Goal: Browse casually: Explore the website without a specific task or goal

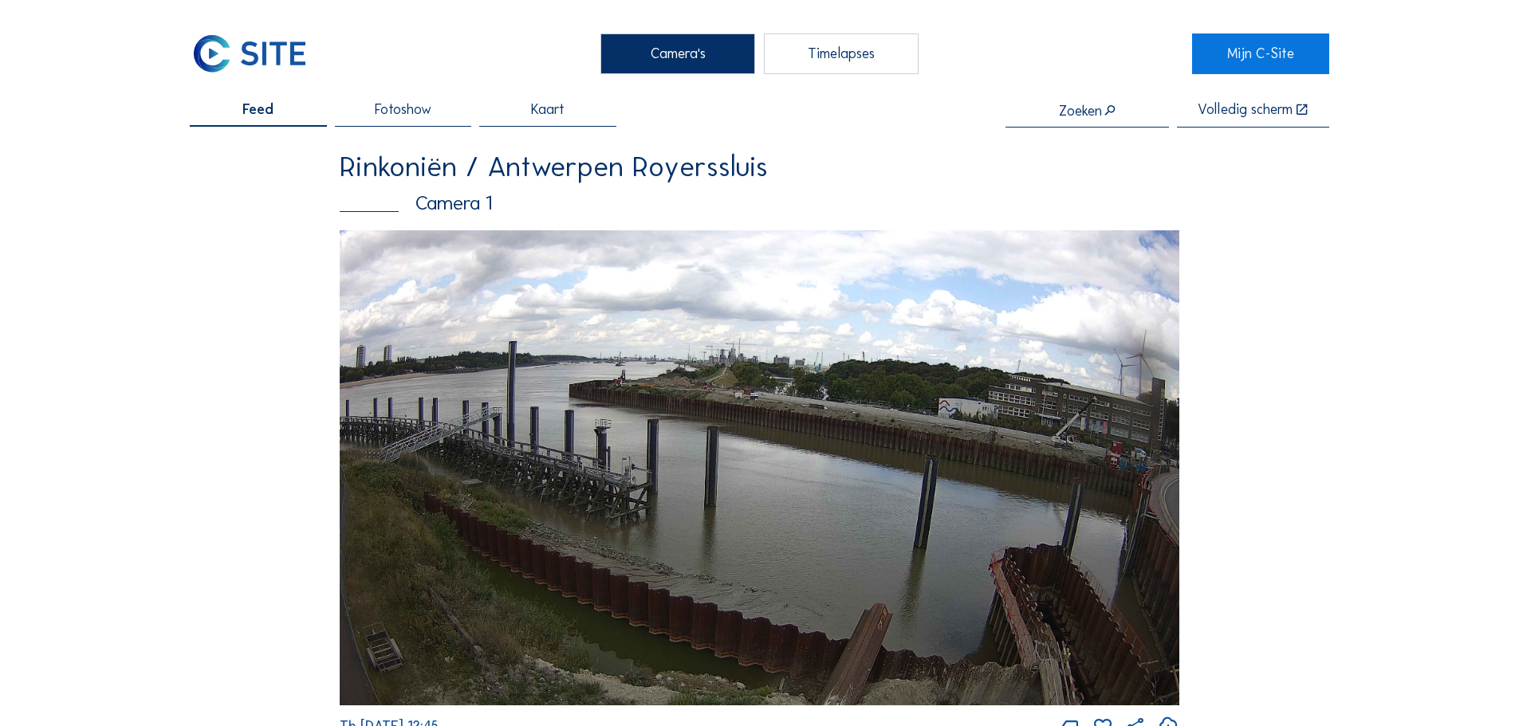
click at [281, 67] on img at bounding box center [250, 53] width 120 height 40
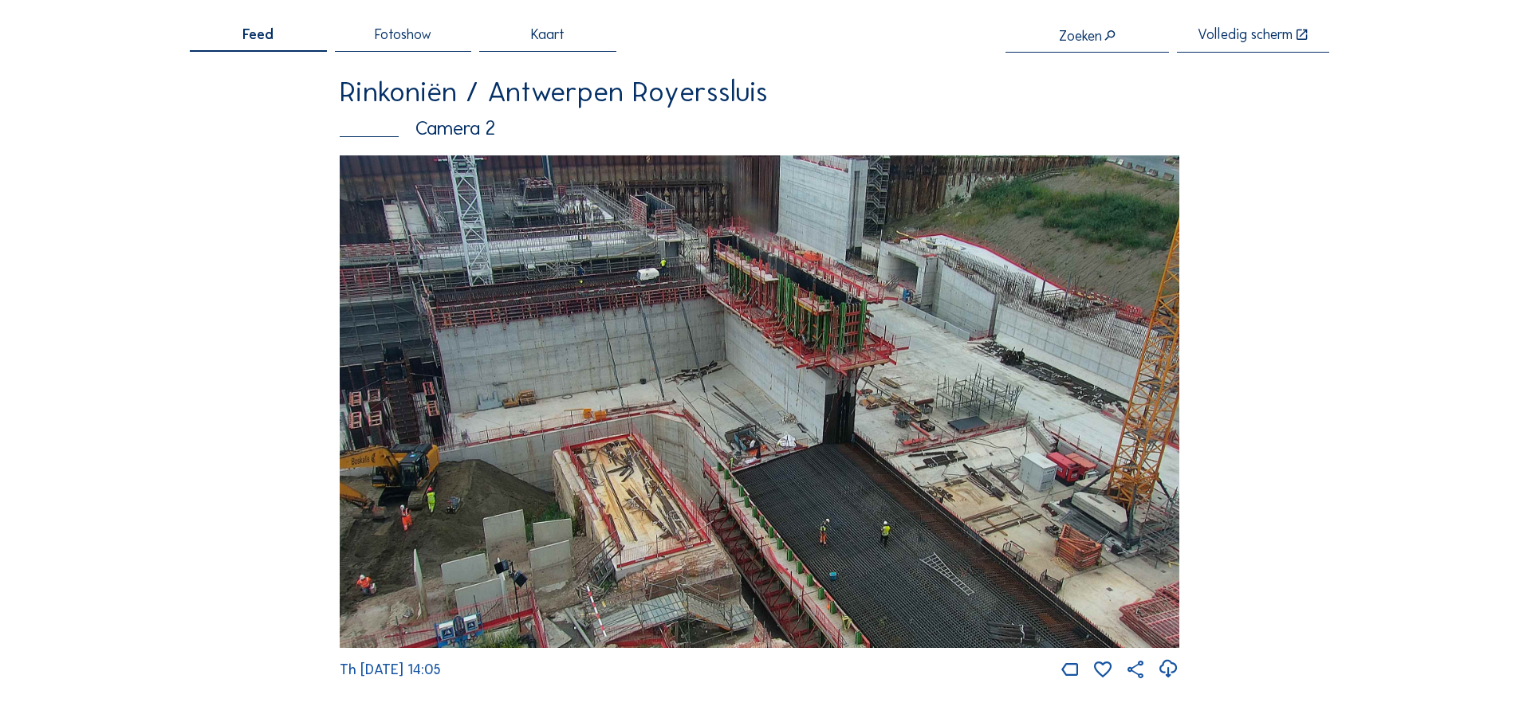
scroll to position [159, 0]
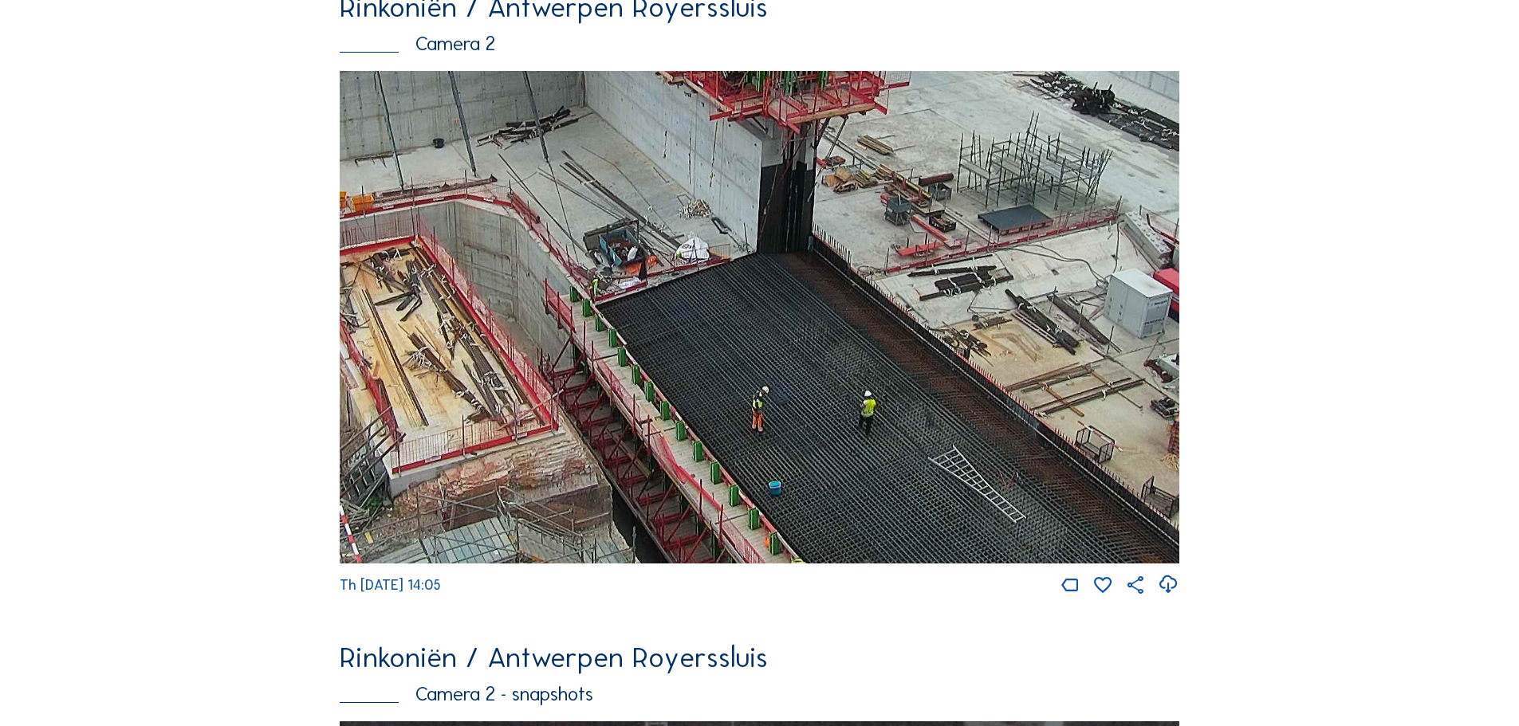
drag, startPoint x: 871, startPoint y: 373, endPoint x: 869, endPoint y: 363, distance: 10.6
click at [869, 363] on img at bounding box center [759, 317] width 839 height 493
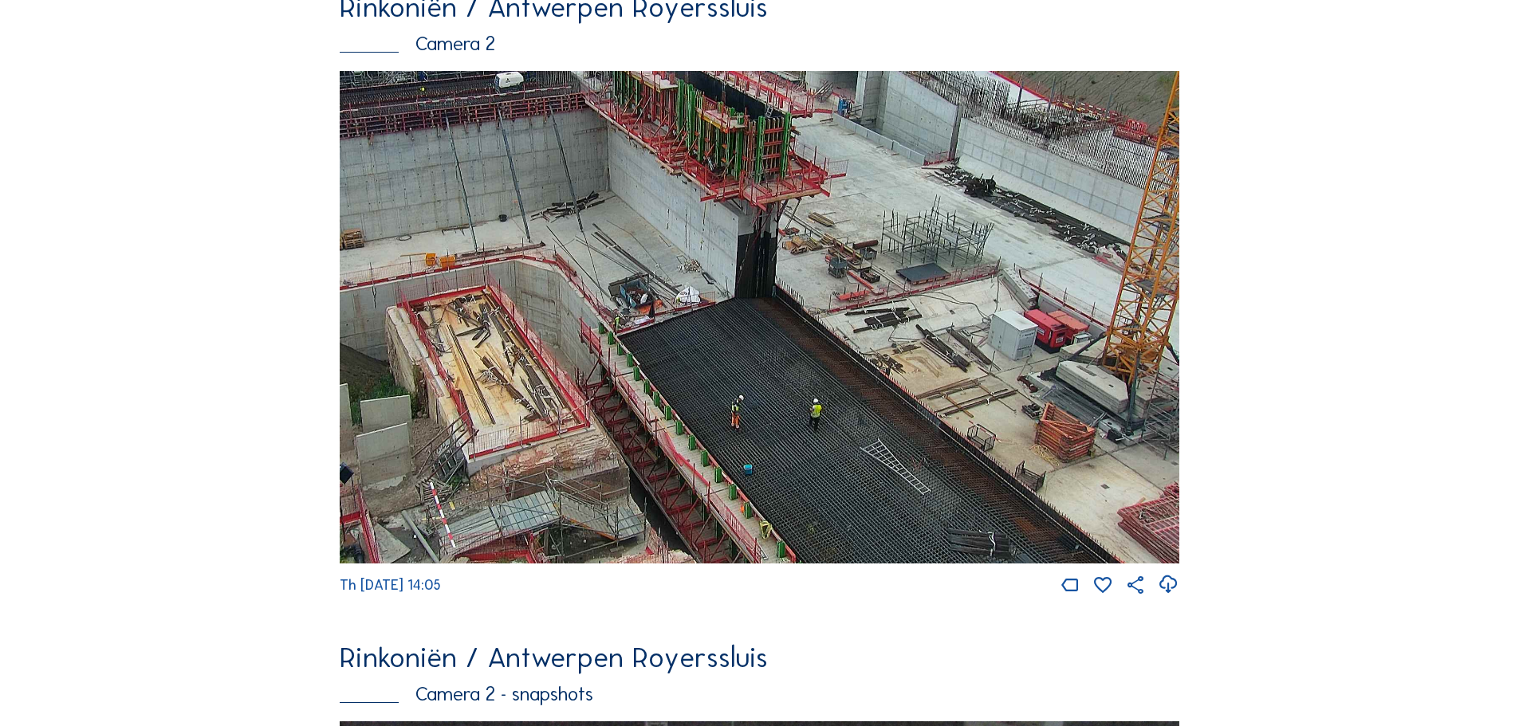
drag, startPoint x: 851, startPoint y: 375, endPoint x: 812, endPoint y: 293, distance: 90.9
click at [812, 293] on img at bounding box center [759, 317] width 839 height 493
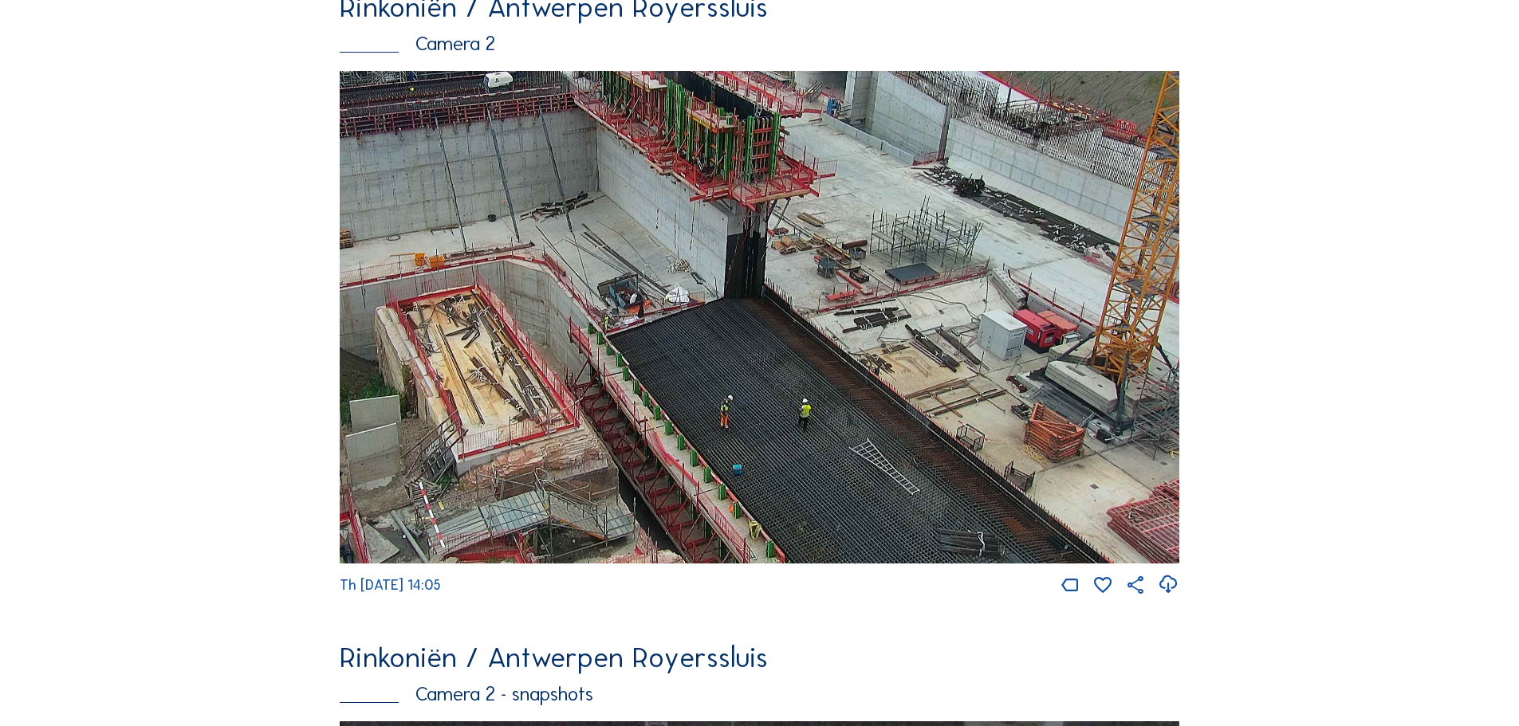
drag, startPoint x: 891, startPoint y: 317, endPoint x: 803, endPoint y: 222, distance: 129.8
click at [803, 224] on img at bounding box center [759, 317] width 839 height 493
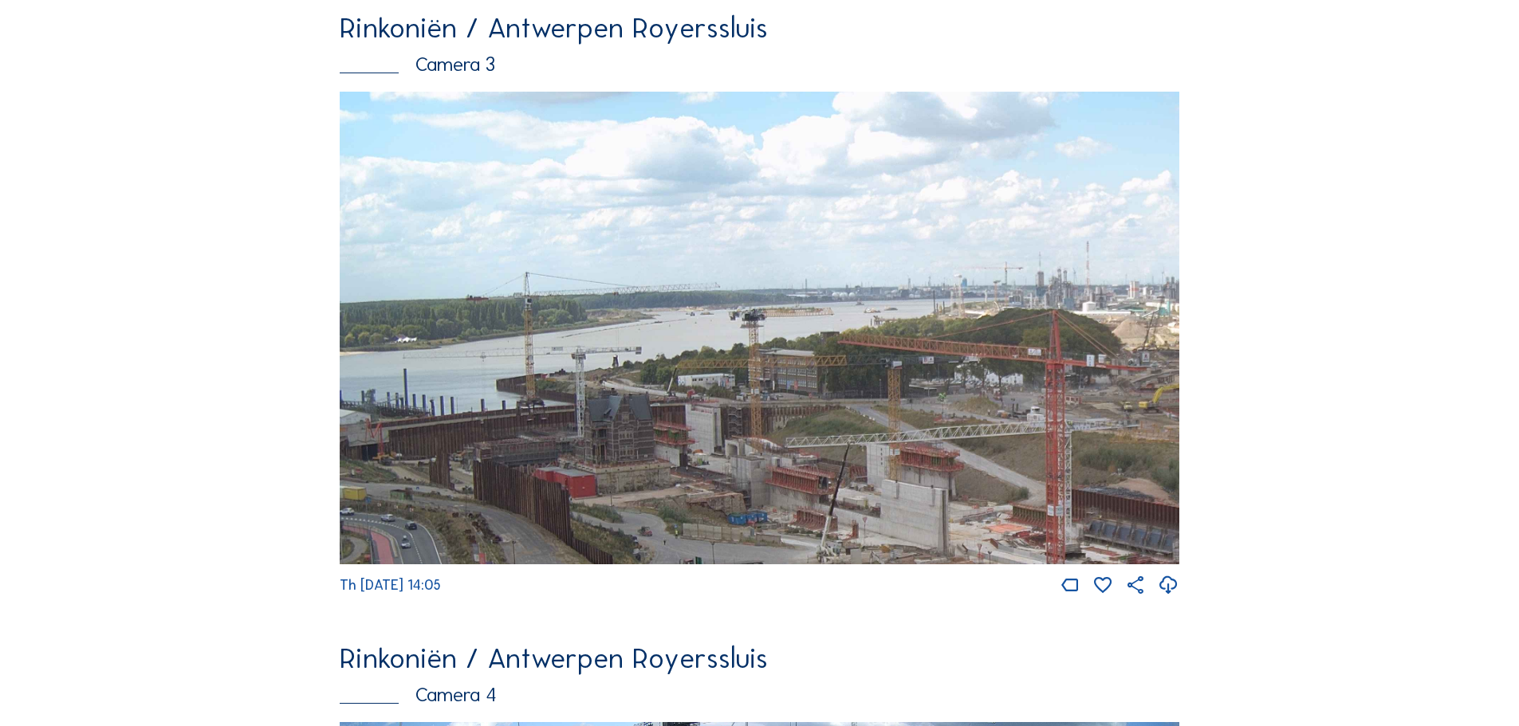
drag, startPoint x: 564, startPoint y: 390, endPoint x: 892, endPoint y: 323, distance: 334.4
click at [943, 305] on img at bounding box center [759, 328] width 839 height 473
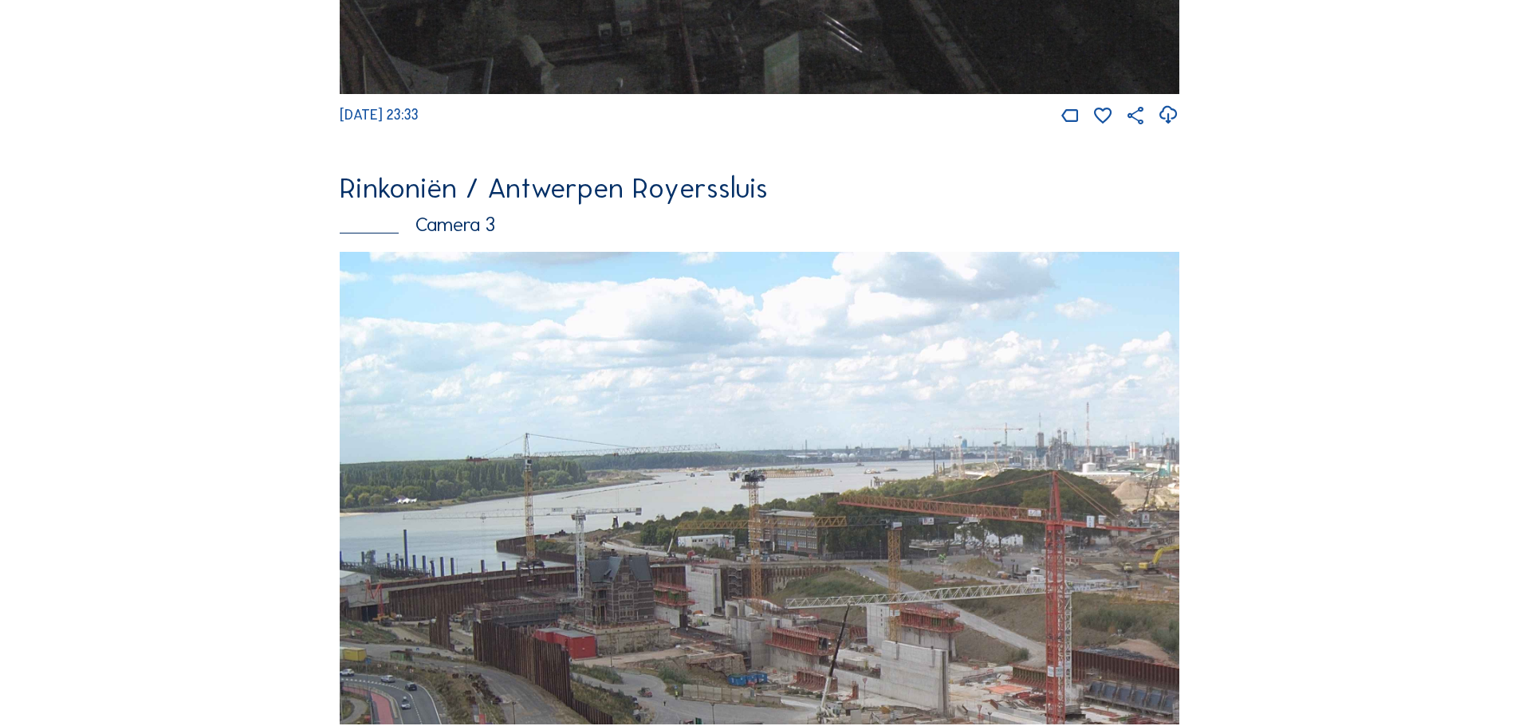
scroll to position [1913, 0]
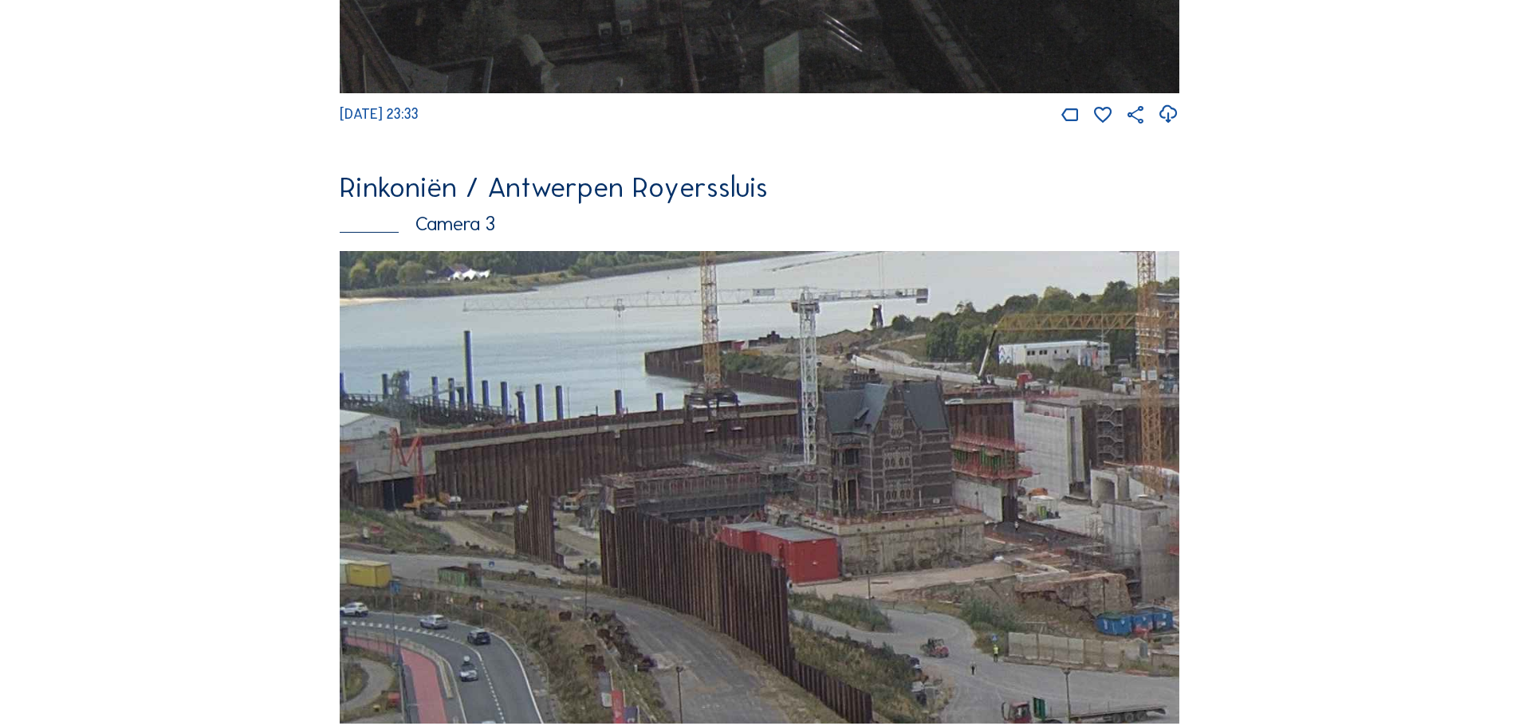
drag, startPoint x: 428, startPoint y: 618, endPoint x: 693, endPoint y: 537, distance: 276.6
click at [693, 537] on img at bounding box center [759, 487] width 839 height 473
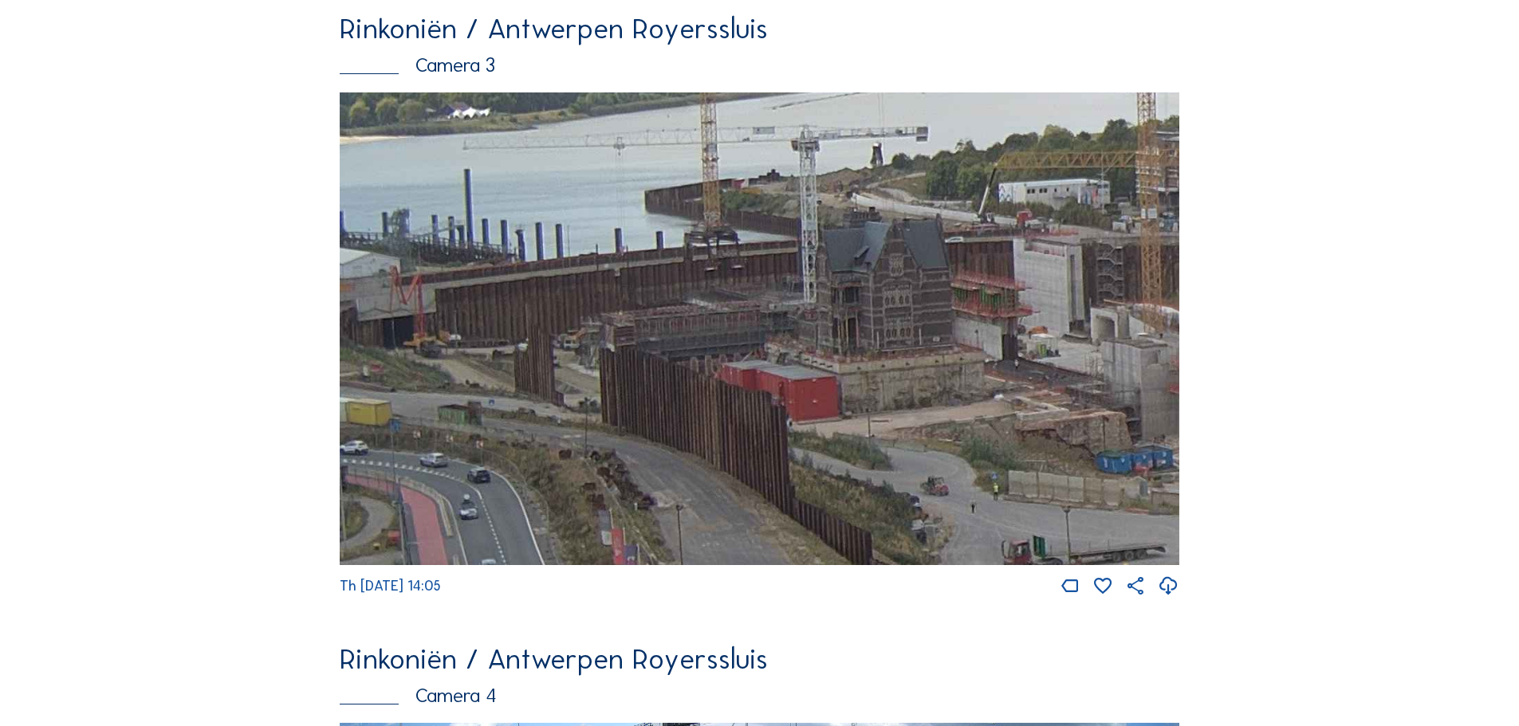
scroll to position [2072, 0]
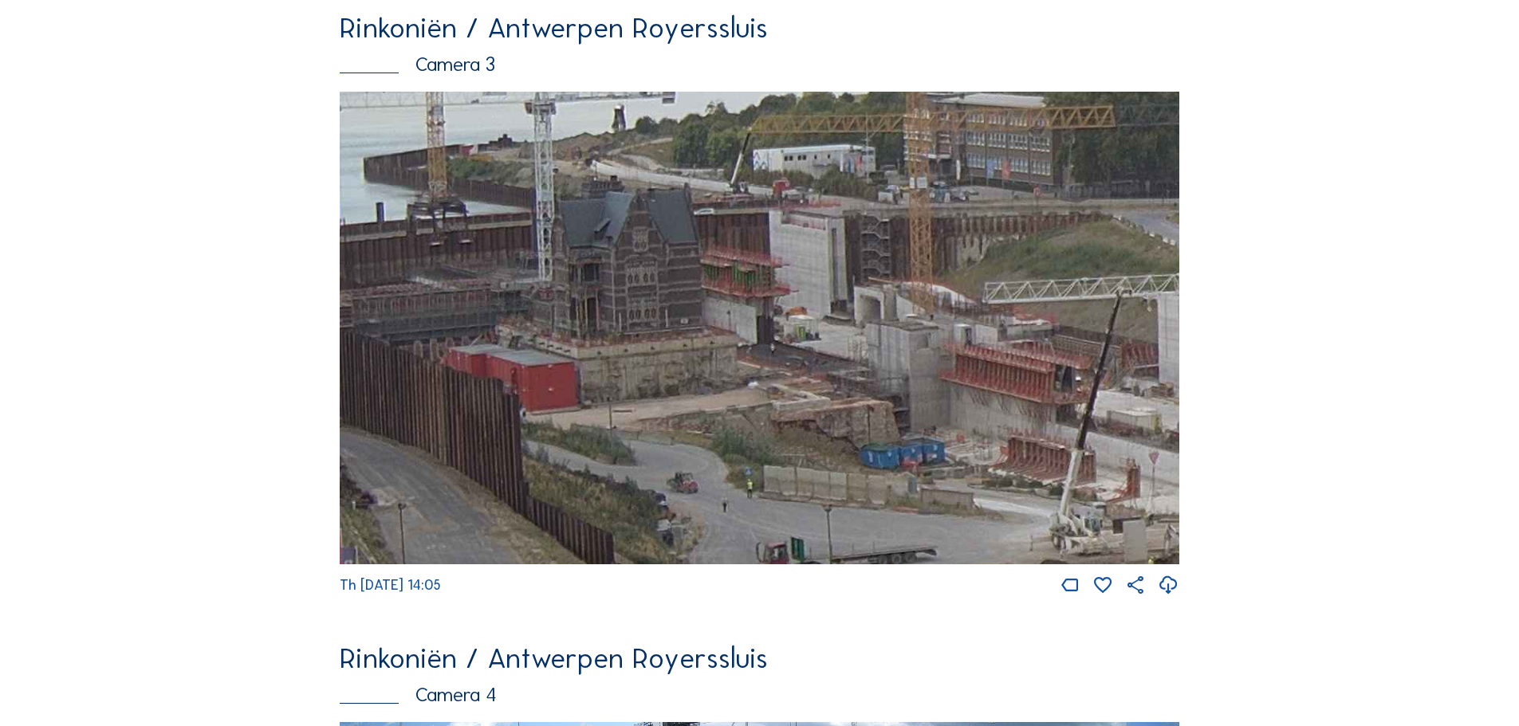
drag, startPoint x: 991, startPoint y: 482, endPoint x: 677, endPoint y: 454, distance: 315.3
click at [678, 456] on img at bounding box center [759, 328] width 839 height 473
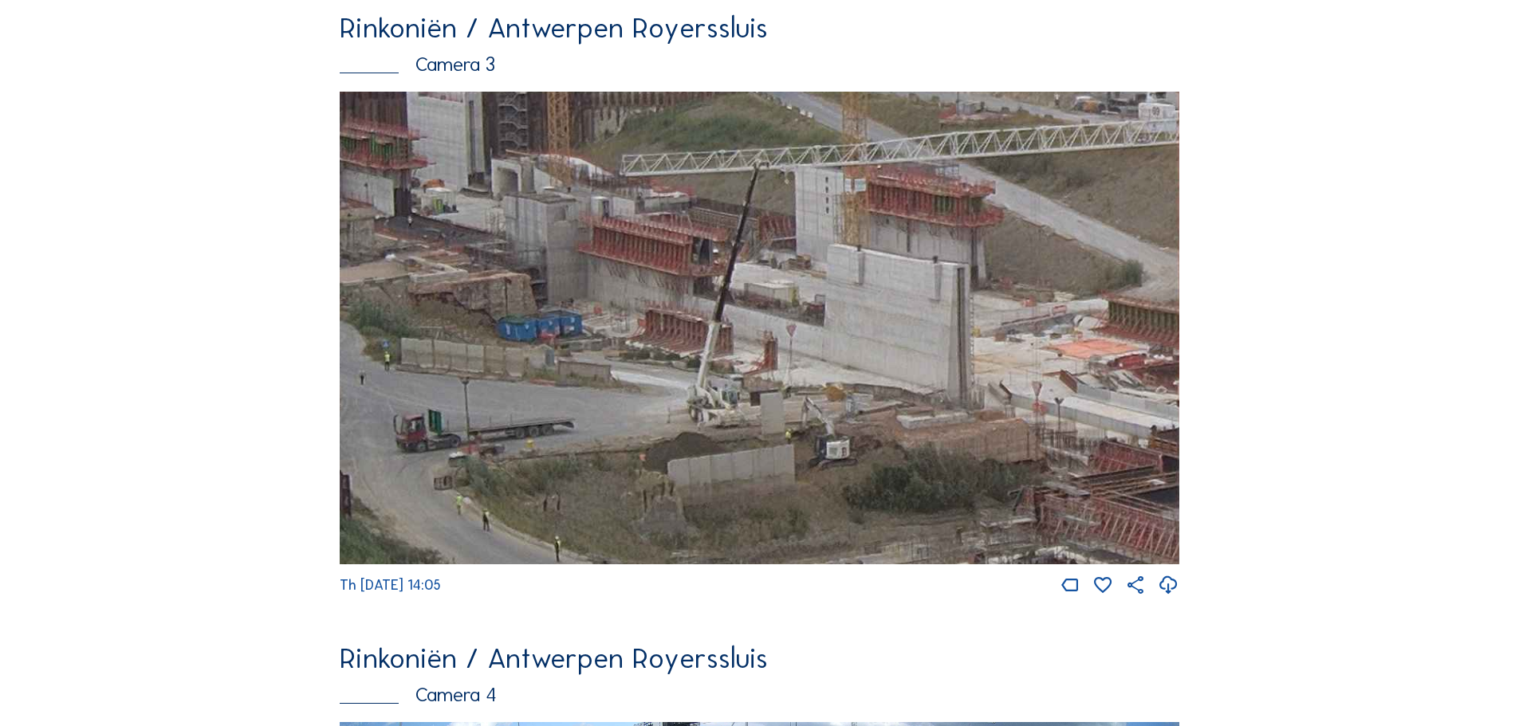
drag, startPoint x: 1091, startPoint y: 457, endPoint x: 647, endPoint y: 299, distance: 471.2
click at [638, 302] on img at bounding box center [759, 328] width 839 height 473
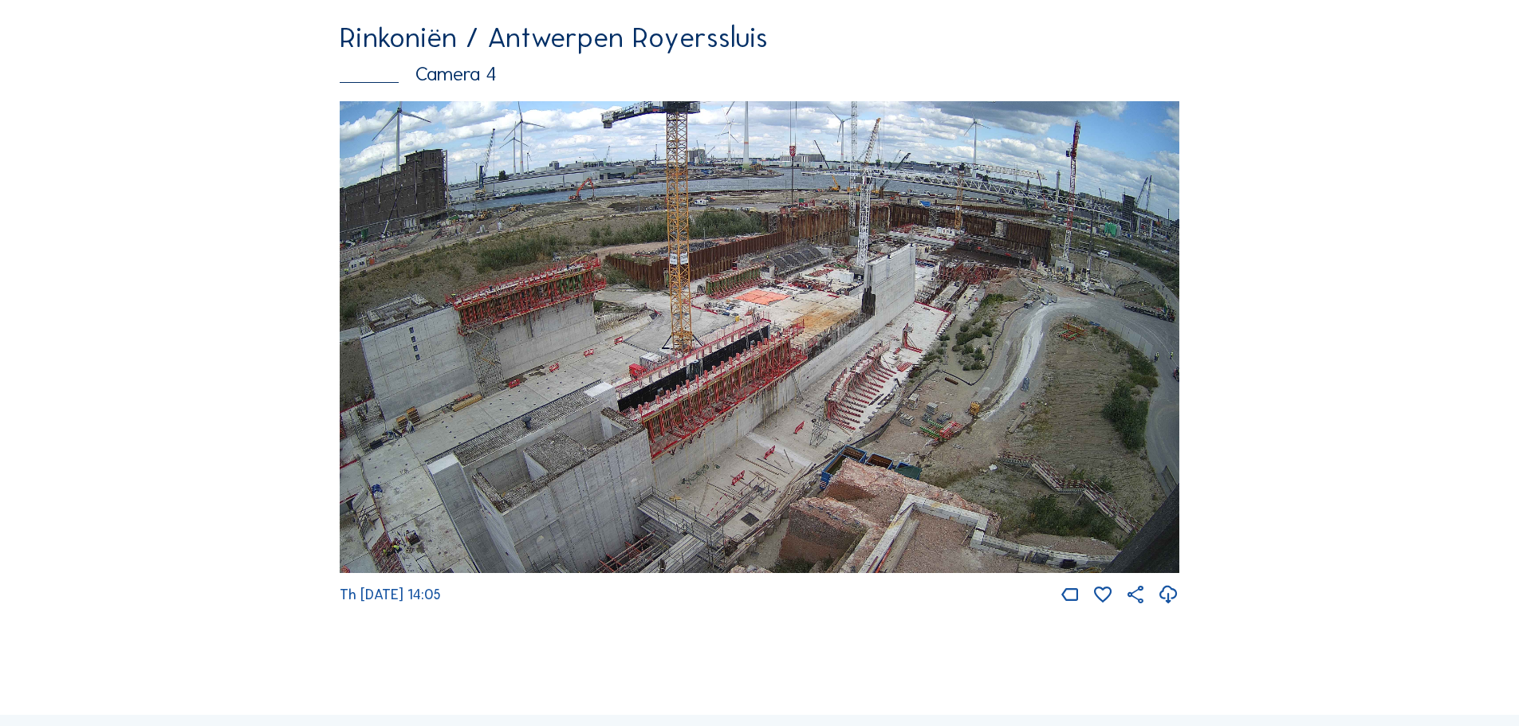
scroll to position [2710, 0]
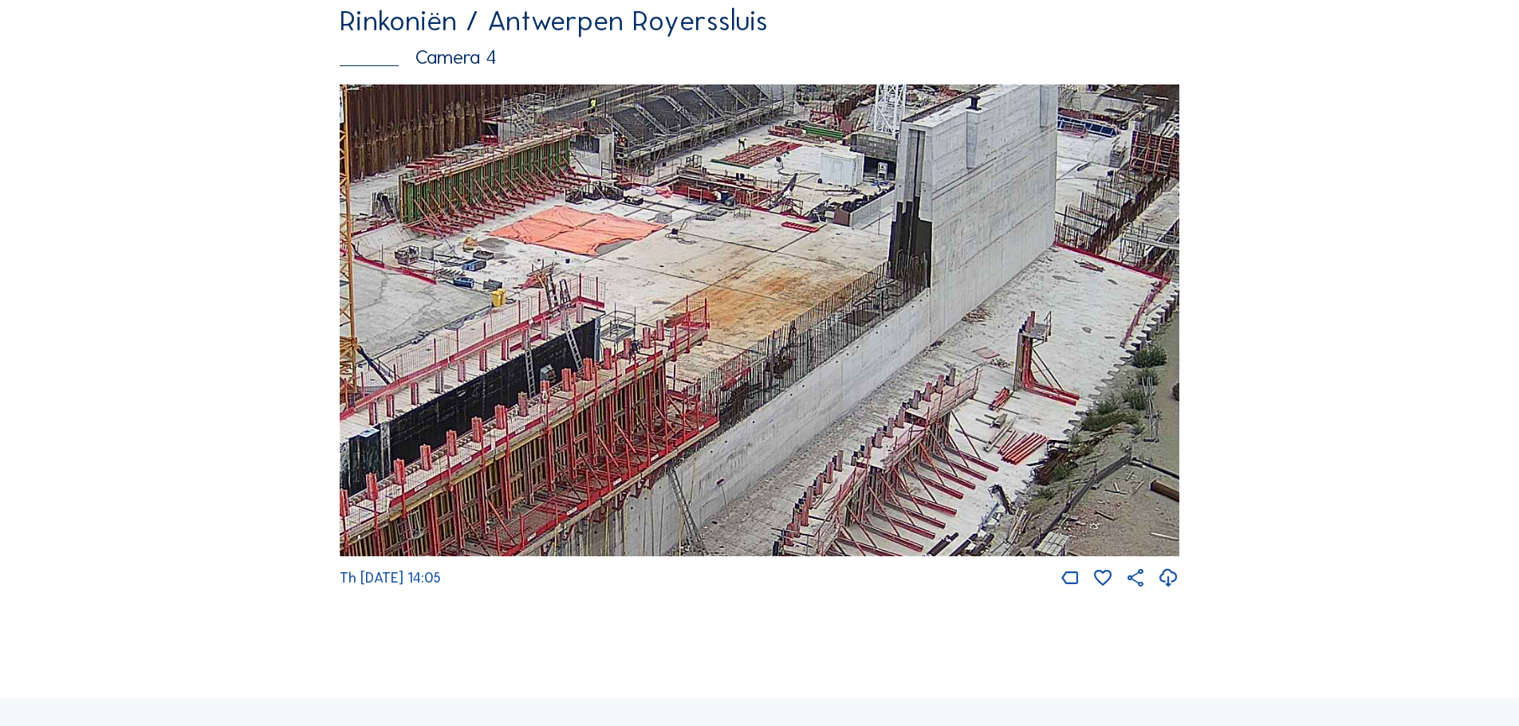
drag, startPoint x: 984, startPoint y: 403, endPoint x: 690, endPoint y: 512, distance: 313.0
click at [693, 516] on img at bounding box center [759, 320] width 839 height 473
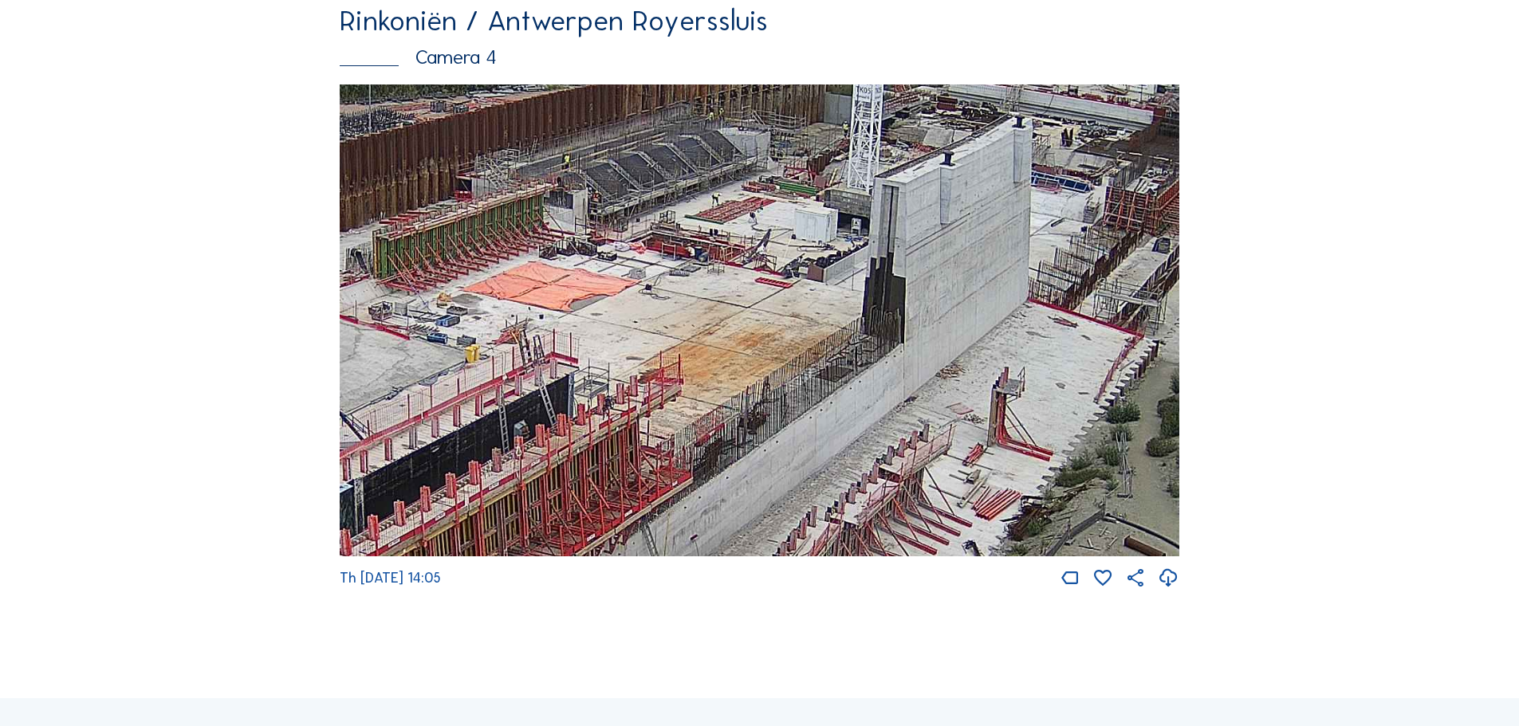
drag, startPoint x: 858, startPoint y: 406, endPoint x: 847, endPoint y: 423, distance: 20.8
click at [847, 423] on img at bounding box center [759, 320] width 839 height 473
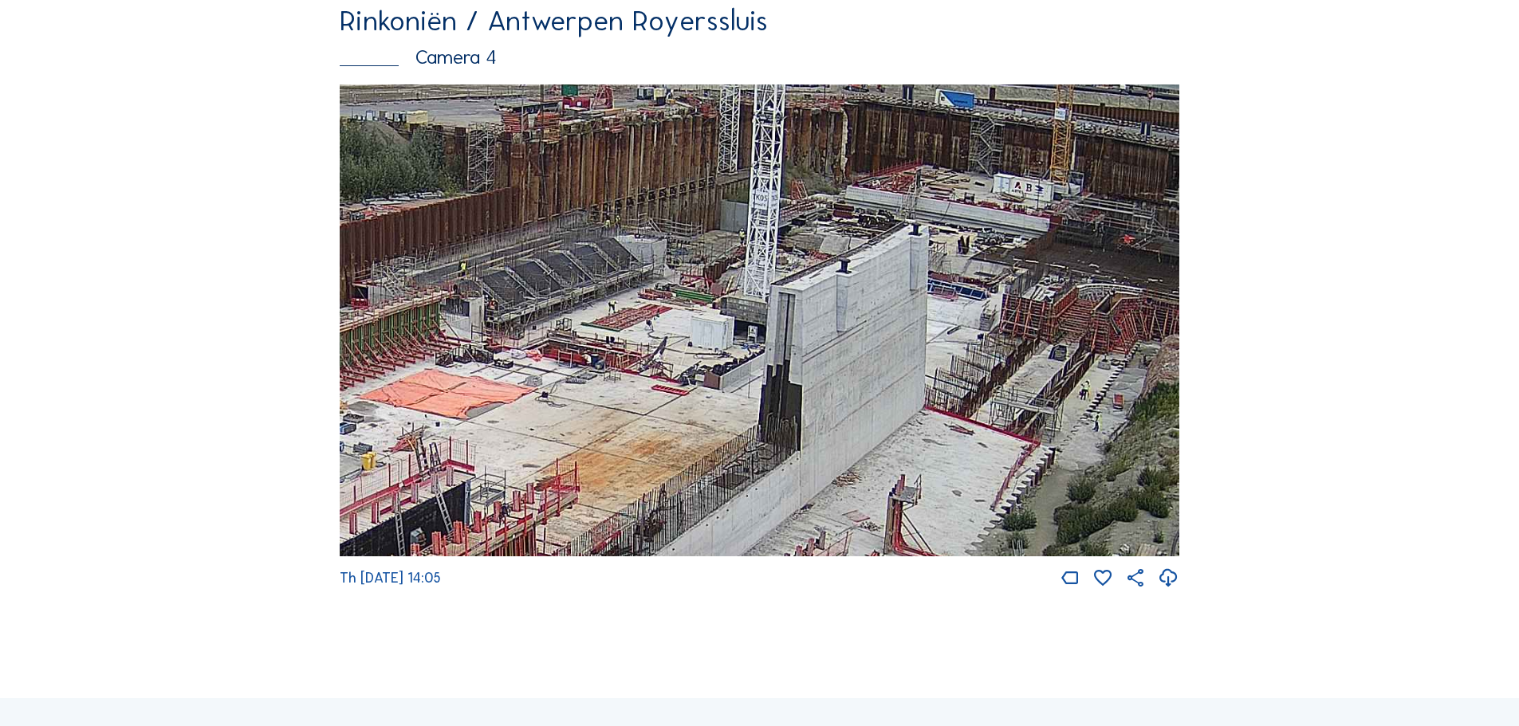
drag, startPoint x: 894, startPoint y: 414, endPoint x: 816, endPoint y: 450, distance: 86.0
click at [816, 450] on img at bounding box center [759, 320] width 839 height 473
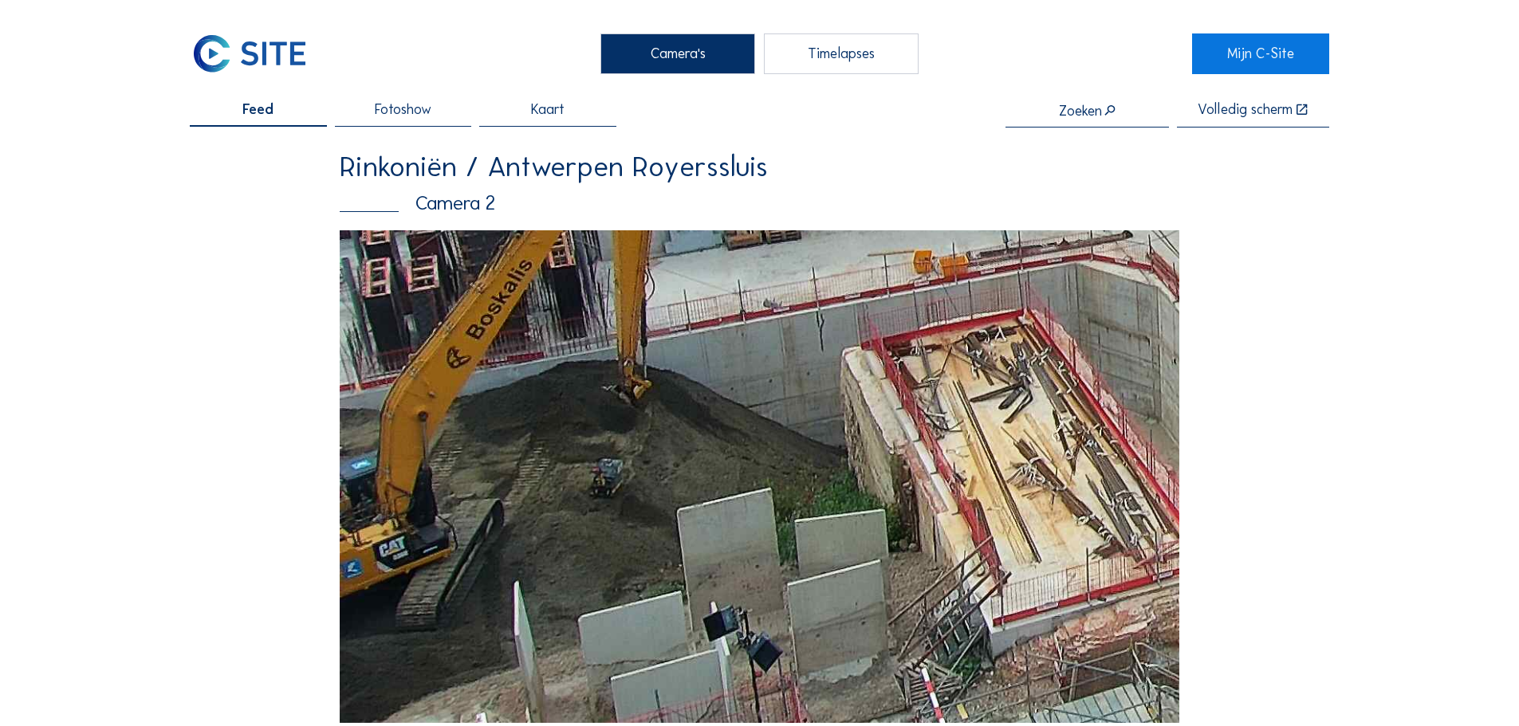
drag, startPoint x: 449, startPoint y: 641, endPoint x: 776, endPoint y: 493, distance: 358.9
click at [776, 493] on img at bounding box center [759, 476] width 839 height 493
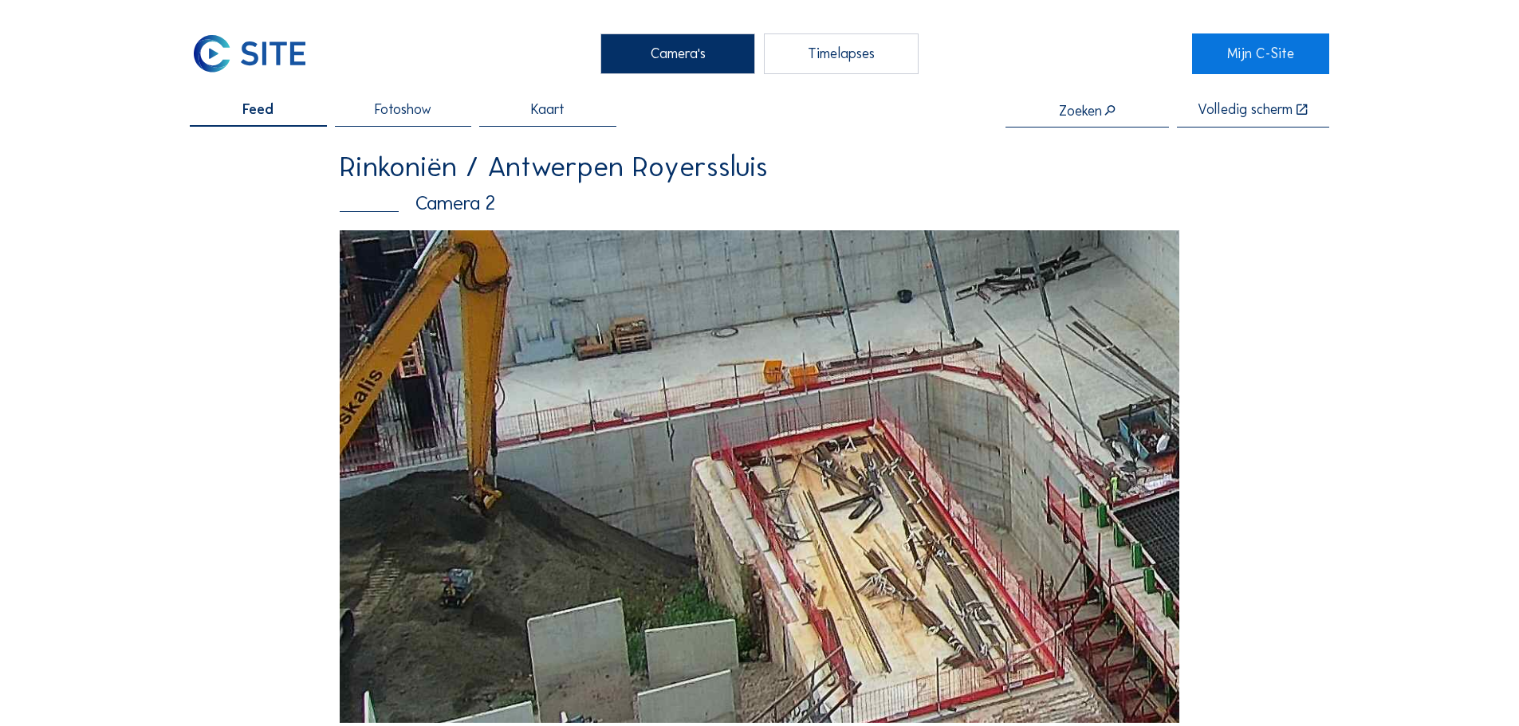
drag, startPoint x: 758, startPoint y: 561, endPoint x: 746, endPoint y: 568, distance: 13.9
click at [746, 568] on img at bounding box center [759, 476] width 839 height 493
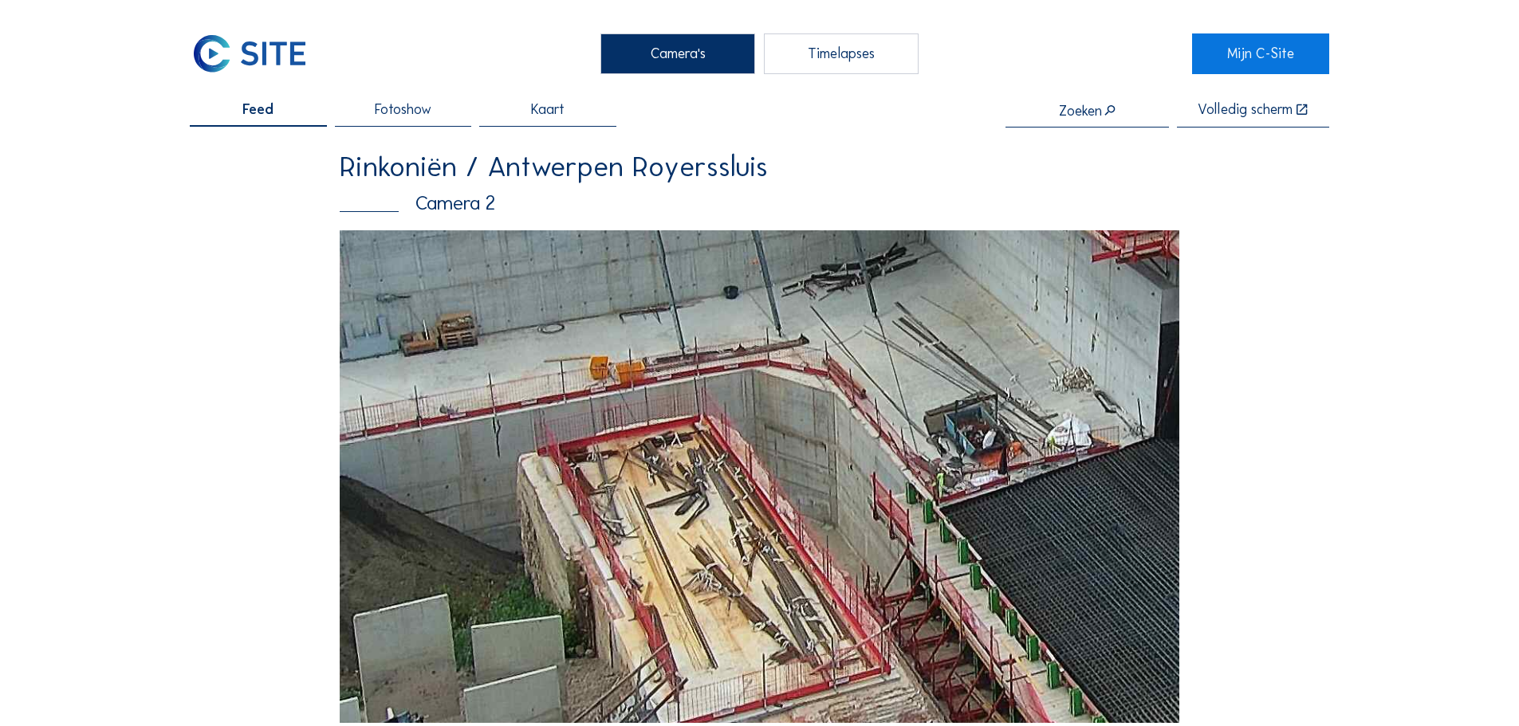
drag, startPoint x: 910, startPoint y: 576, endPoint x: 737, endPoint y: 572, distance: 173.8
click at [737, 572] on img at bounding box center [759, 476] width 839 height 493
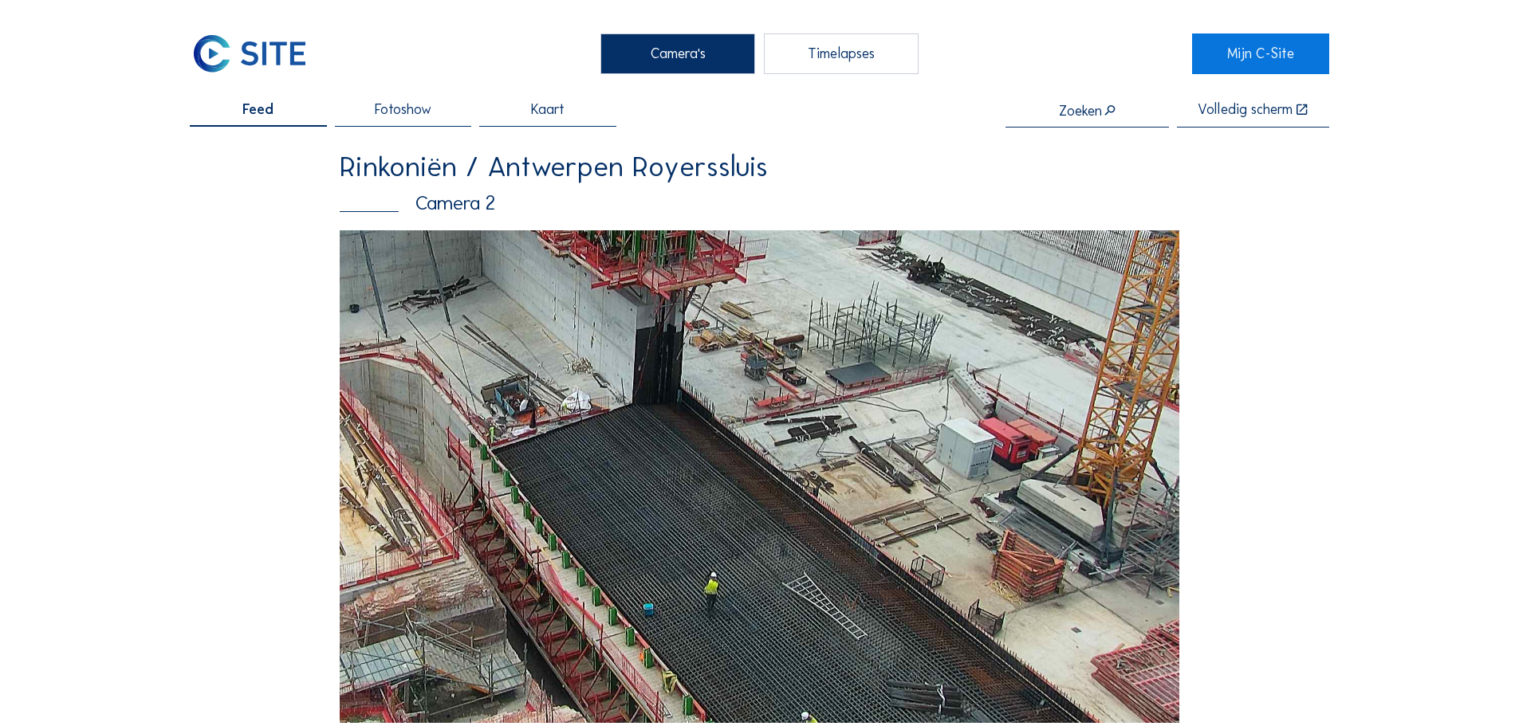
drag, startPoint x: 850, startPoint y: 481, endPoint x: 686, endPoint y: 352, distance: 208.3
click at [686, 352] on img at bounding box center [759, 476] width 839 height 493
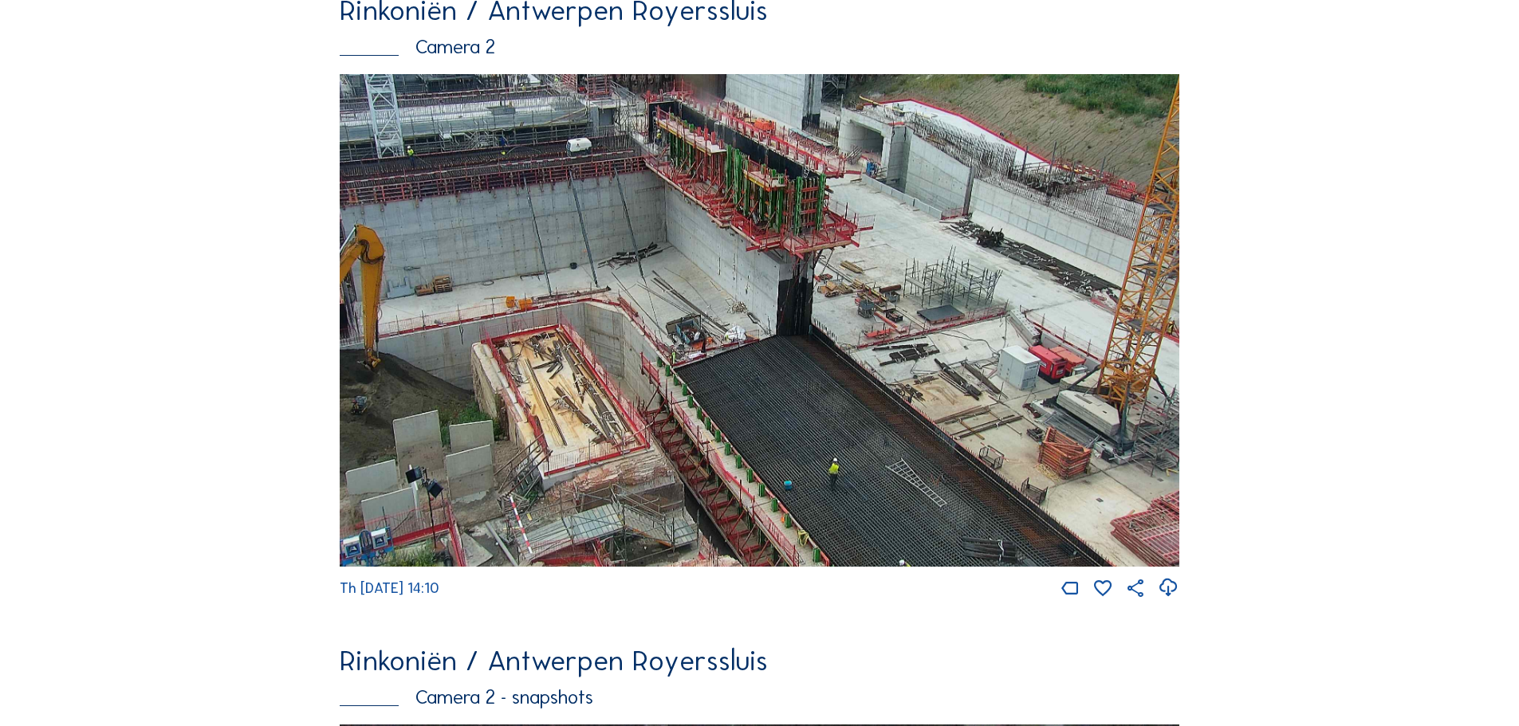
scroll to position [159, 0]
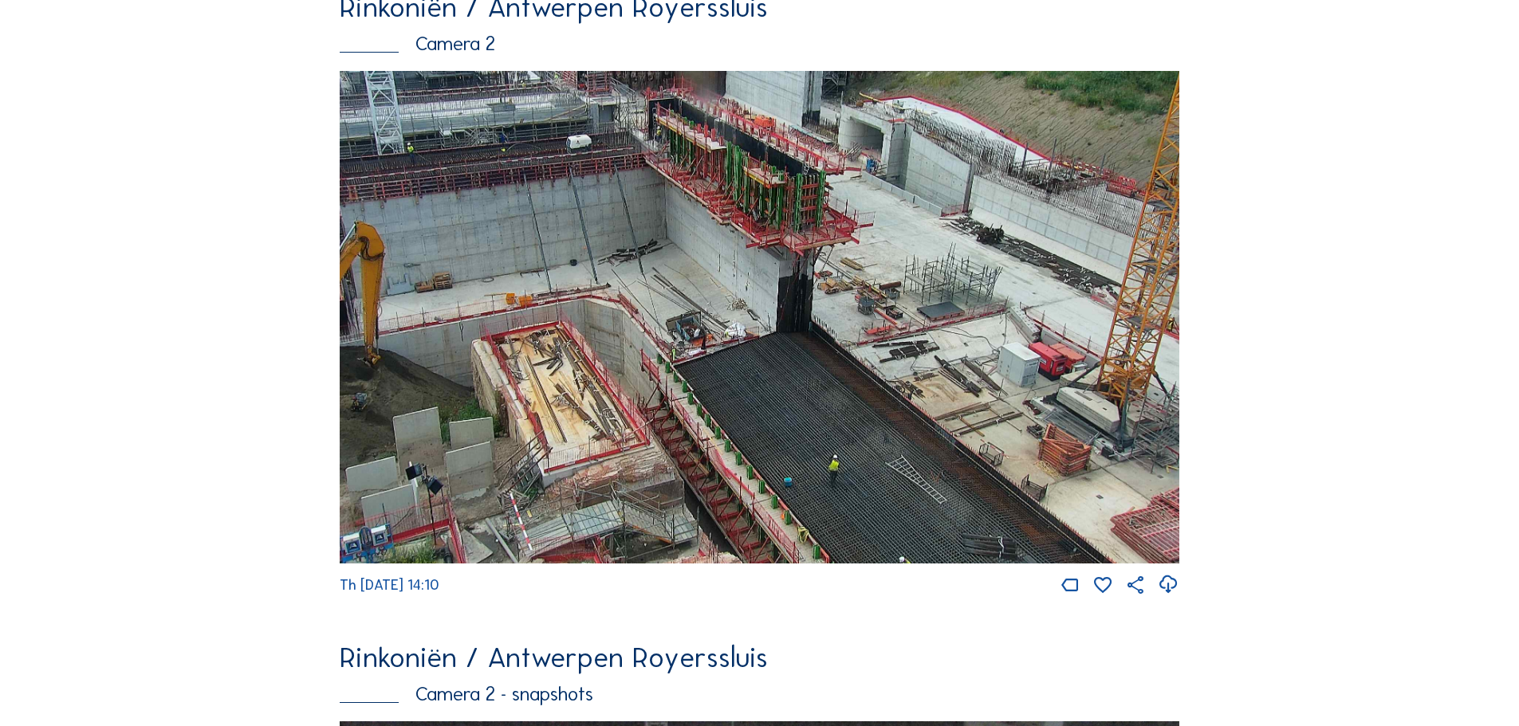
drag, startPoint x: 976, startPoint y: 506, endPoint x: 804, endPoint y: 335, distance: 242.9
click at [804, 335] on img at bounding box center [759, 317] width 839 height 493
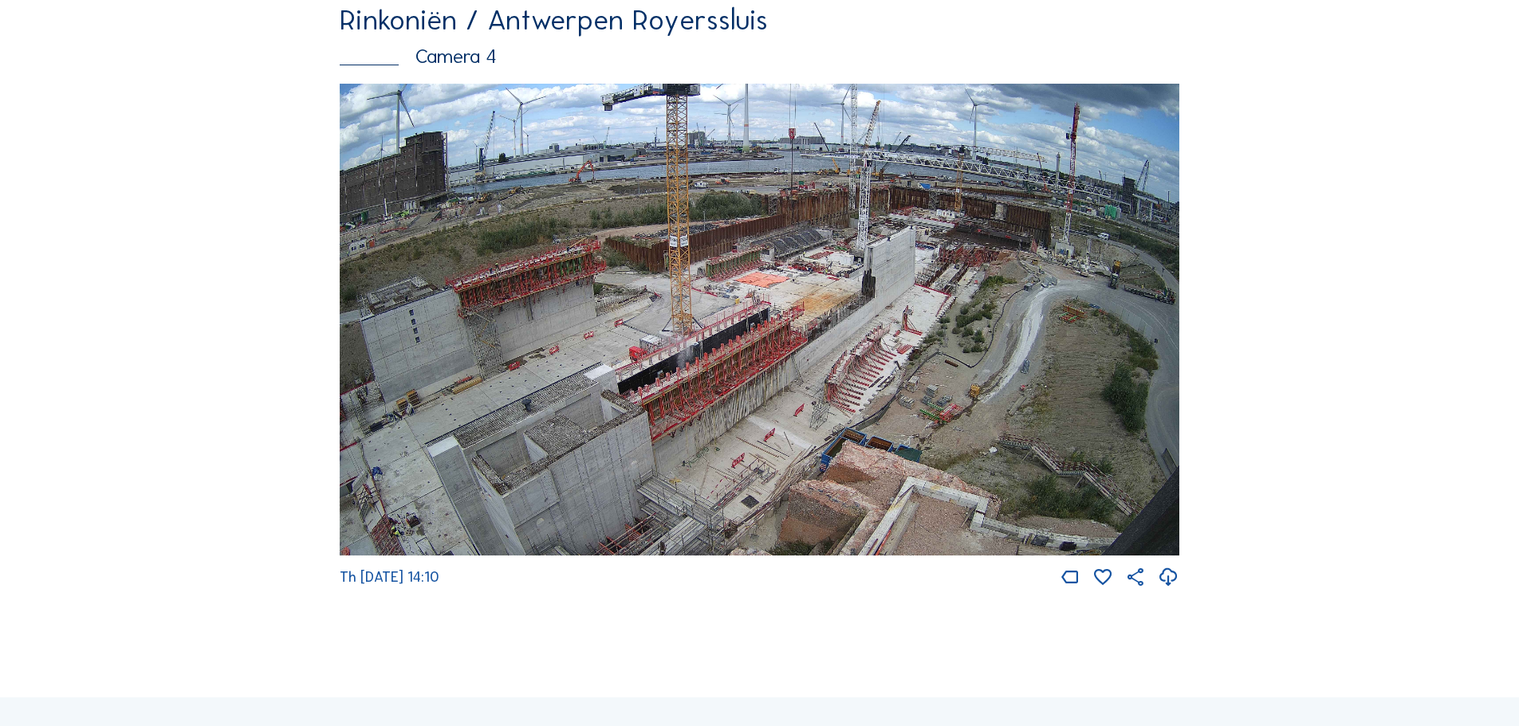
scroll to position [2710, 0]
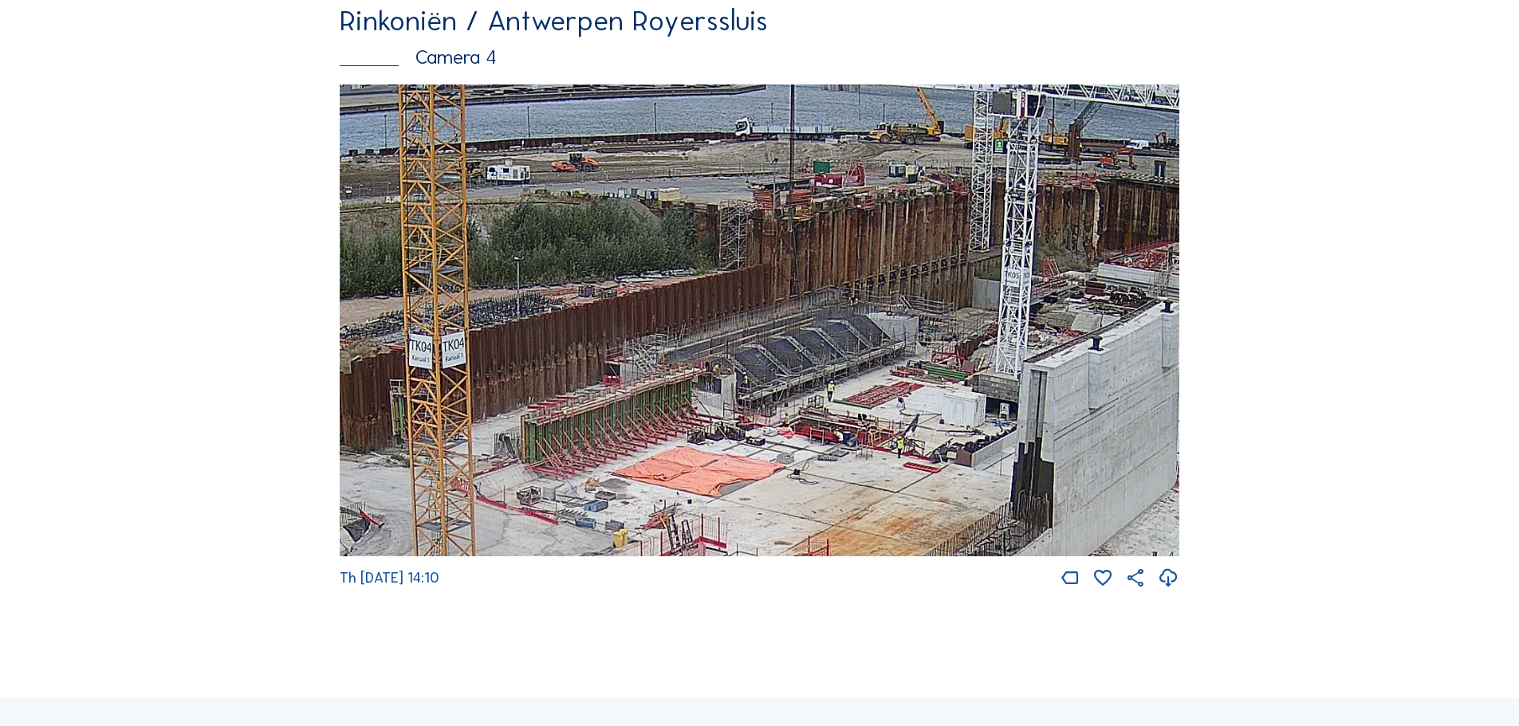
drag, startPoint x: 924, startPoint y: 336, endPoint x: 906, endPoint y: 361, distance: 30.3
click at [906, 361] on img at bounding box center [759, 320] width 839 height 473
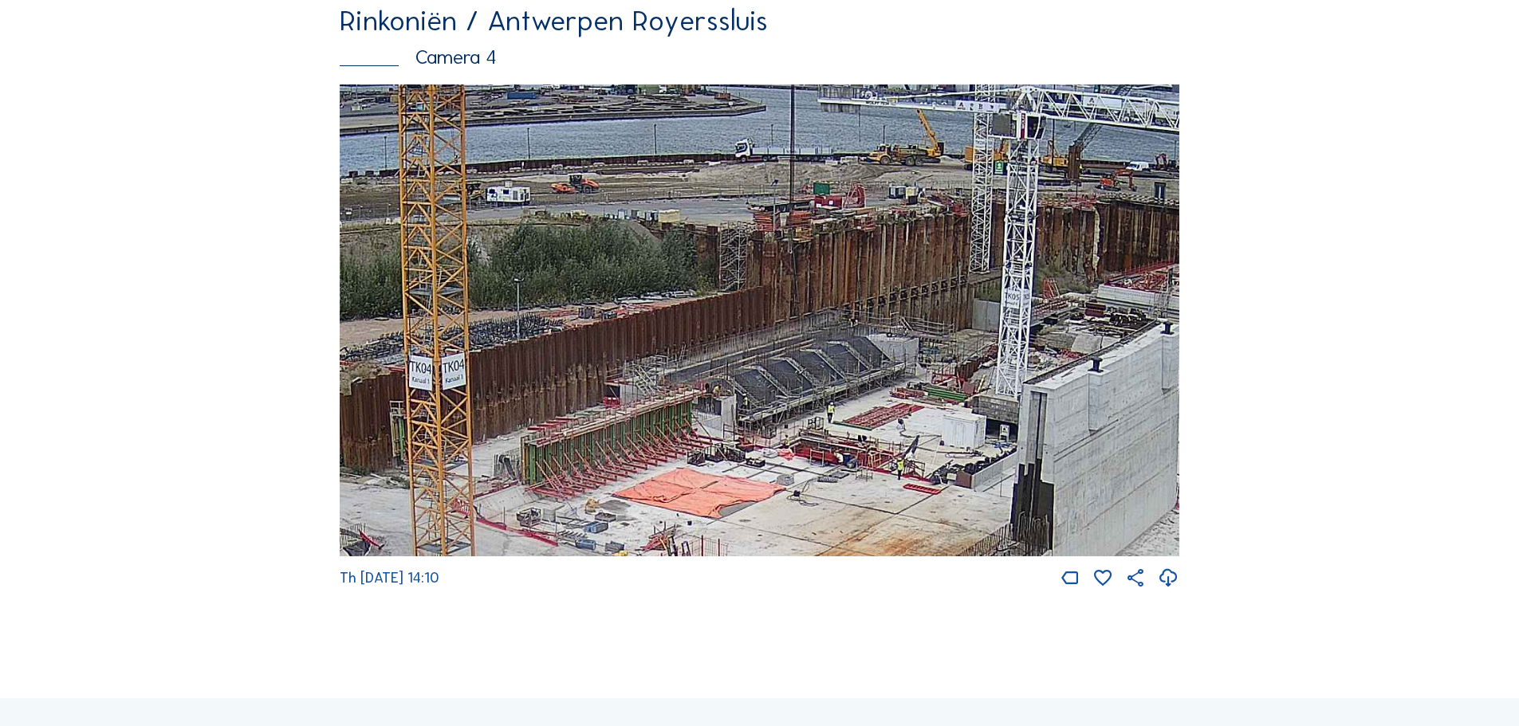
drag, startPoint x: 699, startPoint y: 442, endPoint x: 717, endPoint y: 526, distance: 85.5
click at [717, 526] on img at bounding box center [759, 320] width 839 height 473
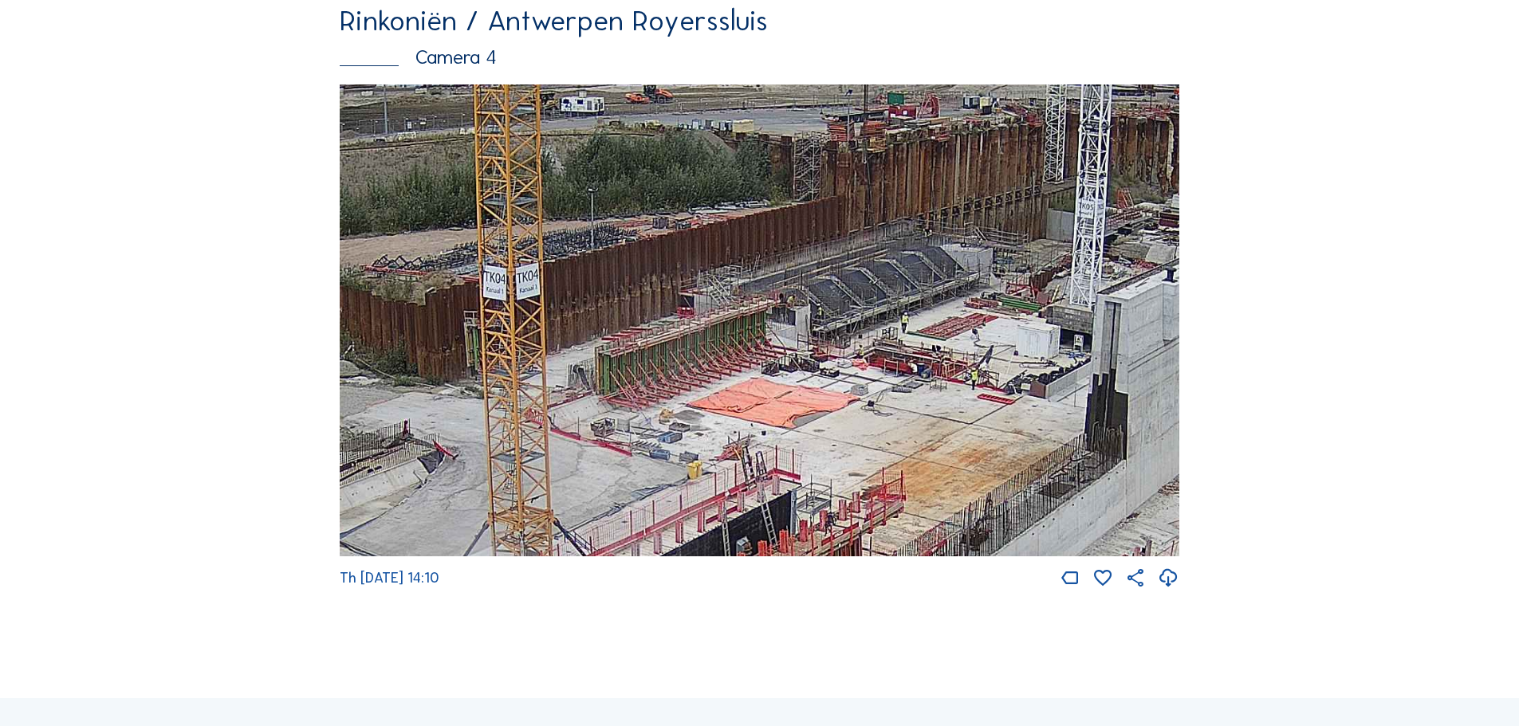
drag, startPoint x: 612, startPoint y: 524, endPoint x: 660, endPoint y: 369, distance: 161.9
click at [660, 369] on img at bounding box center [759, 320] width 839 height 473
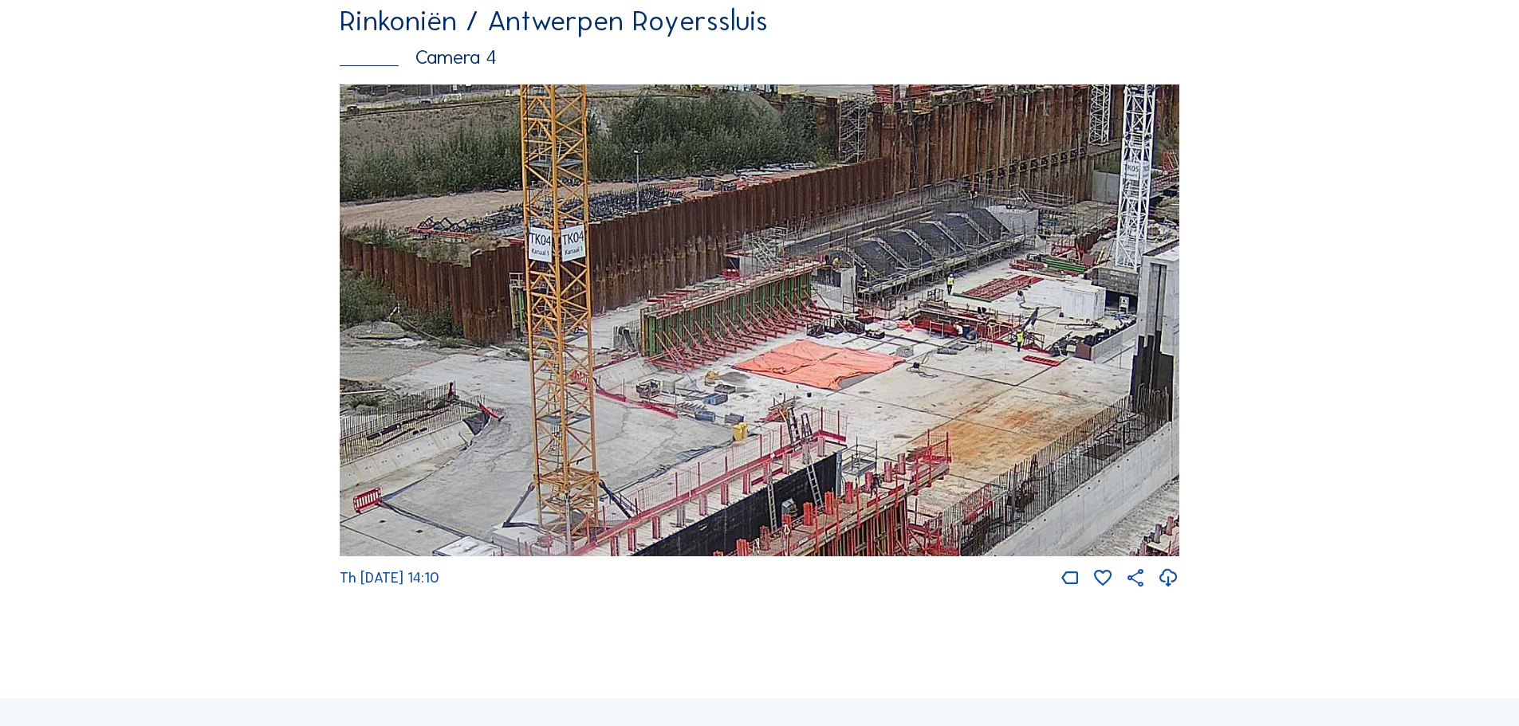
drag, startPoint x: 611, startPoint y: 420, endPoint x: 816, endPoint y: 224, distance: 283.6
click at [816, 224] on img at bounding box center [759, 320] width 839 height 473
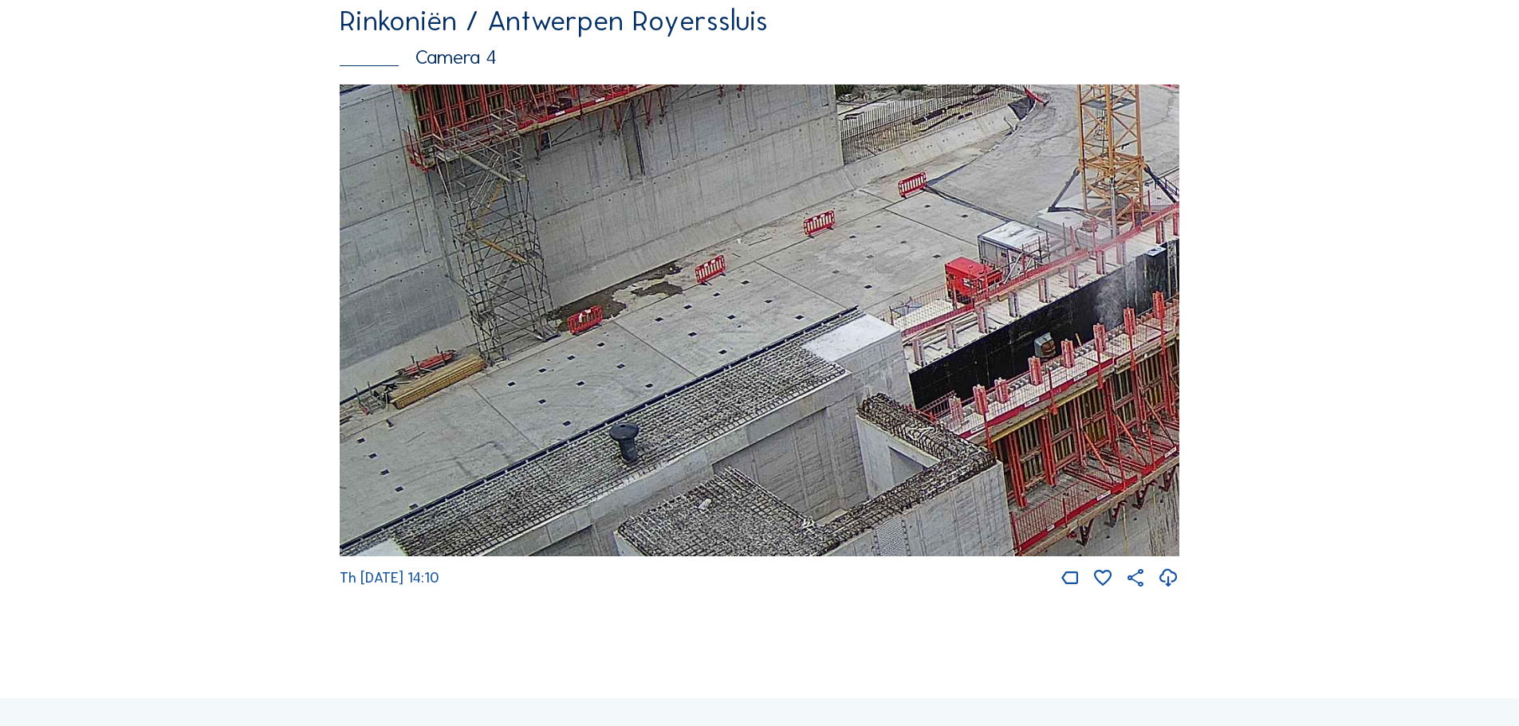
drag, startPoint x: 720, startPoint y: 269, endPoint x: 919, endPoint y: 207, distance: 208.8
click at [919, 207] on img at bounding box center [759, 320] width 839 height 473
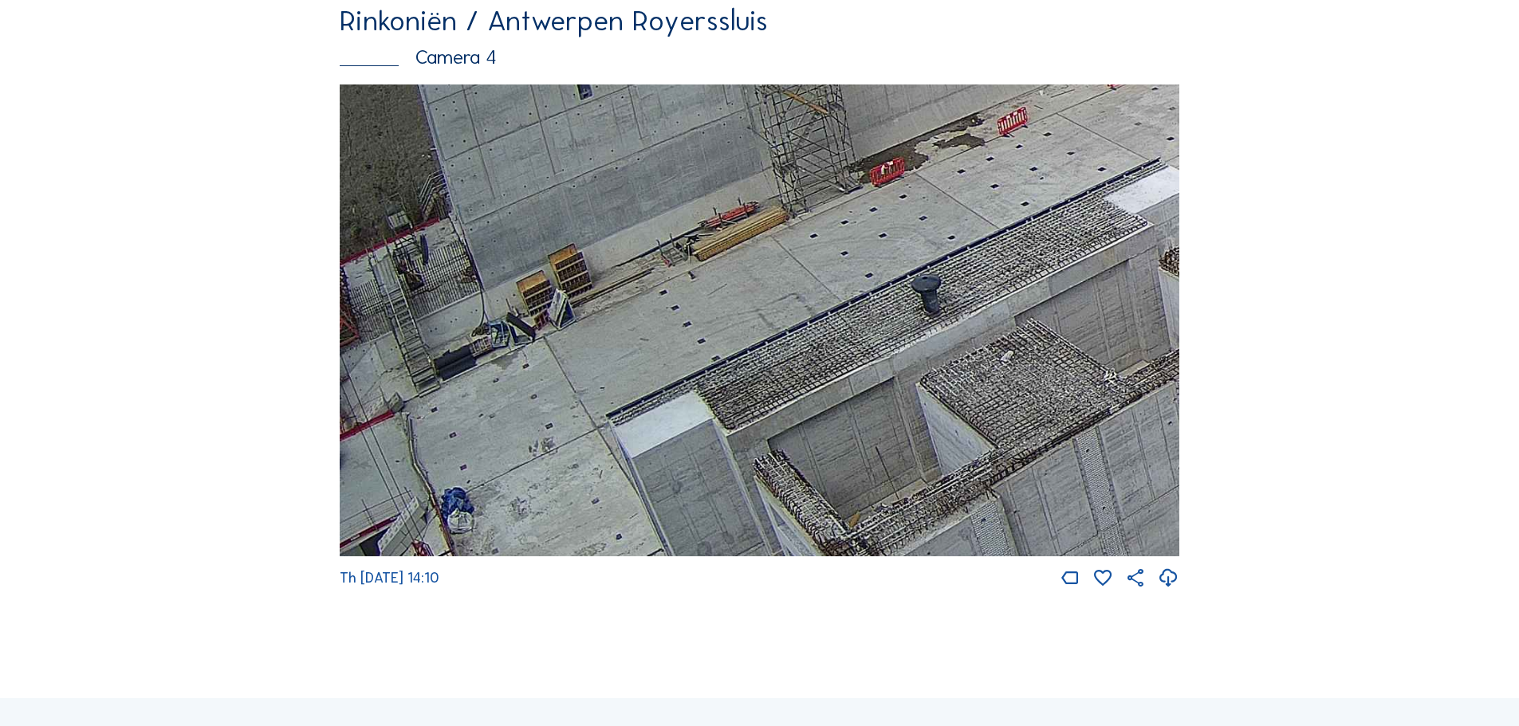
drag, startPoint x: 1010, startPoint y: 264, endPoint x: 1059, endPoint y: 247, distance: 52.2
click at [1059, 247] on img at bounding box center [759, 320] width 839 height 473
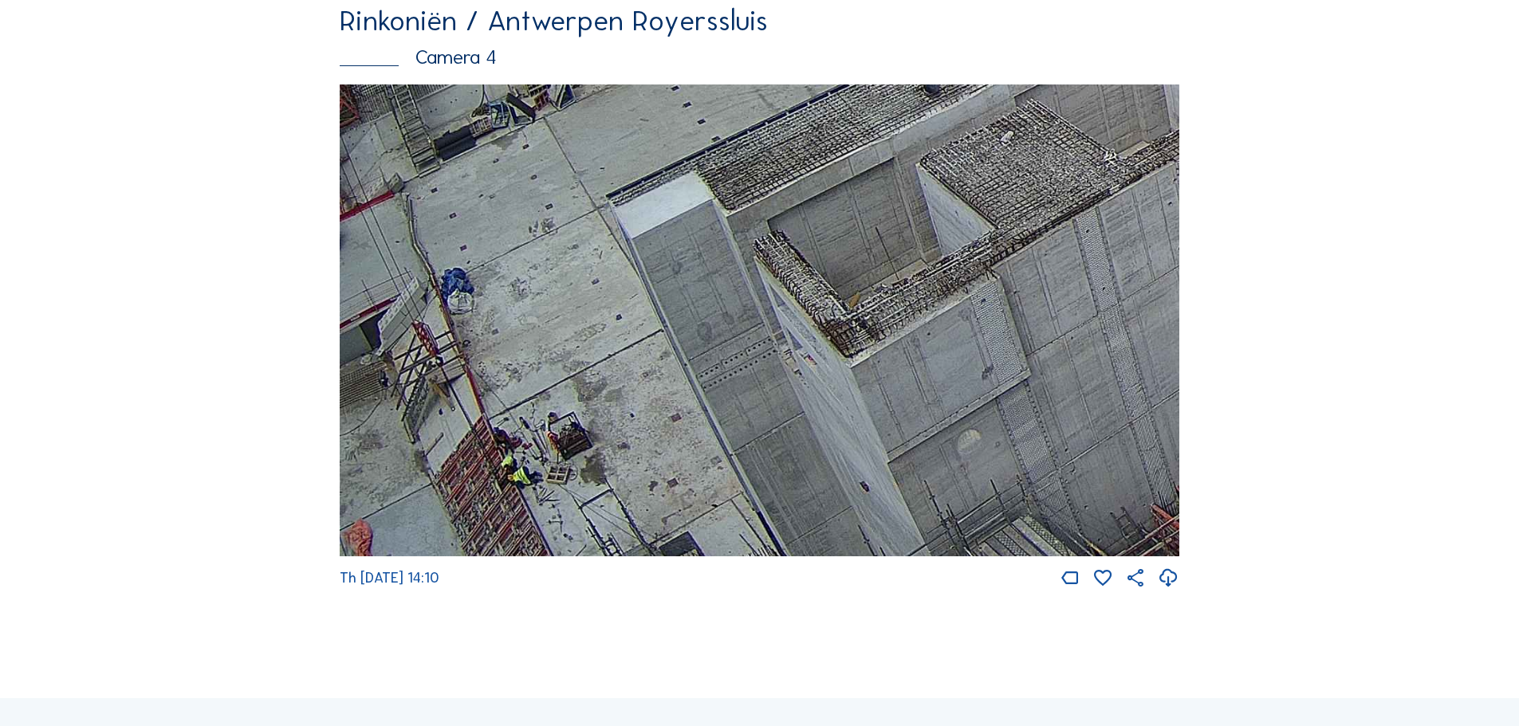
drag, startPoint x: 637, startPoint y: 525, endPoint x: 752, endPoint y: 254, distance: 293.9
click at [752, 254] on img at bounding box center [759, 320] width 839 height 473
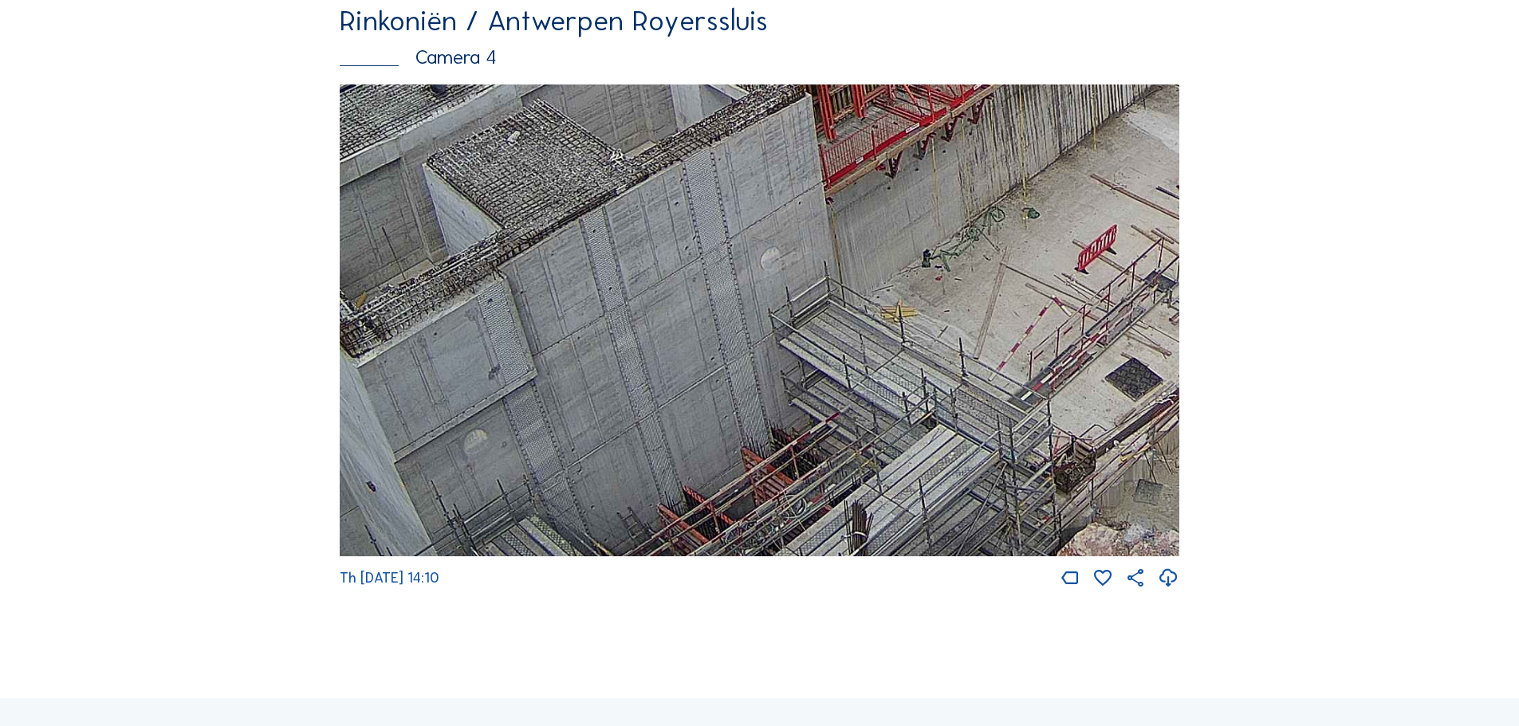
drag, startPoint x: 1041, startPoint y: 419, endPoint x: 474, endPoint y: 232, distance: 596.9
click at [488, 230] on img at bounding box center [759, 320] width 839 height 473
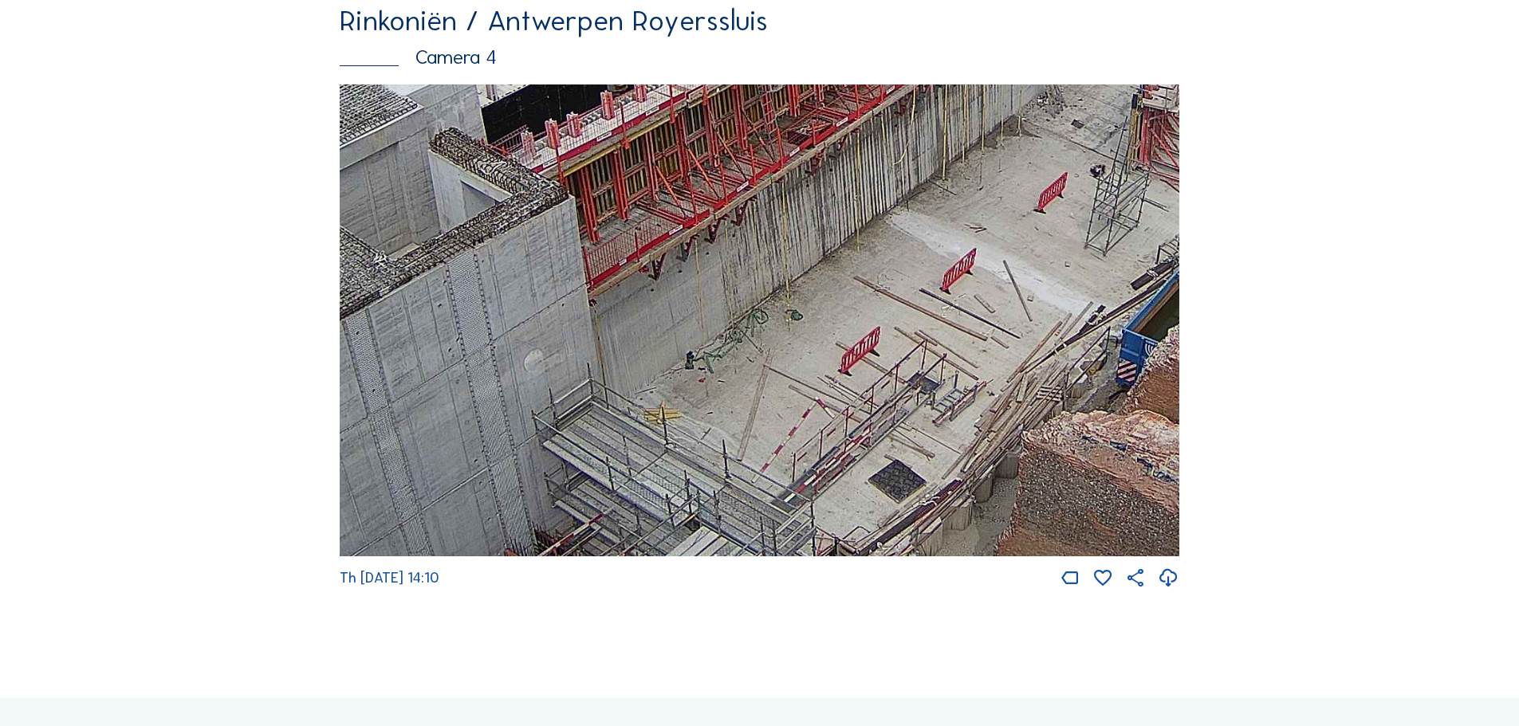
drag, startPoint x: 963, startPoint y: 326, endPoint x: 722, endPoint y: 489, distance: 290.5
click at [721, 490] on img at bounding box center [759, 320] width 839 height 473
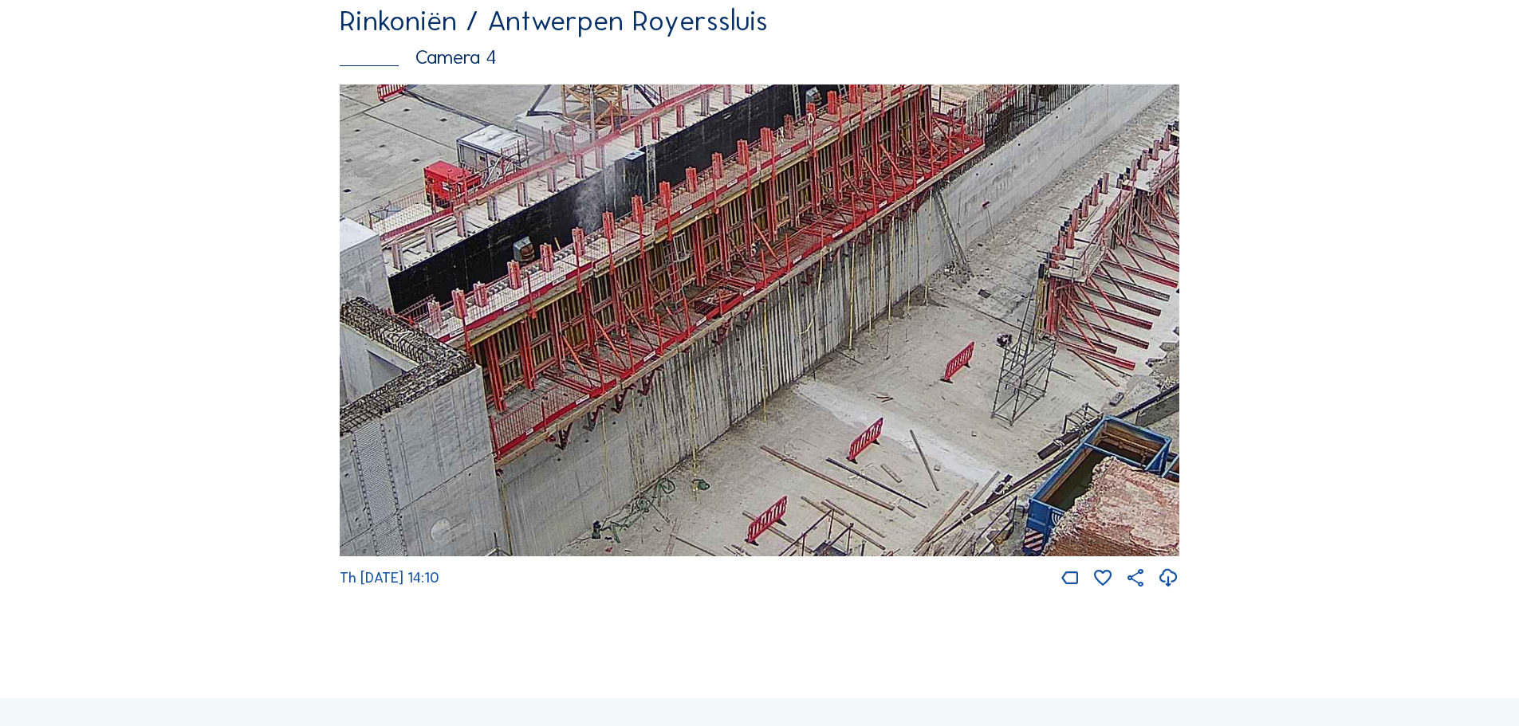
drag, startPoint x: 890, startPoint y: 296, endPoint x: 862, endPoint y: 403, distance: 111.4
click at [862, 403] on img at bounding box center [759, 320] width 839 height 473
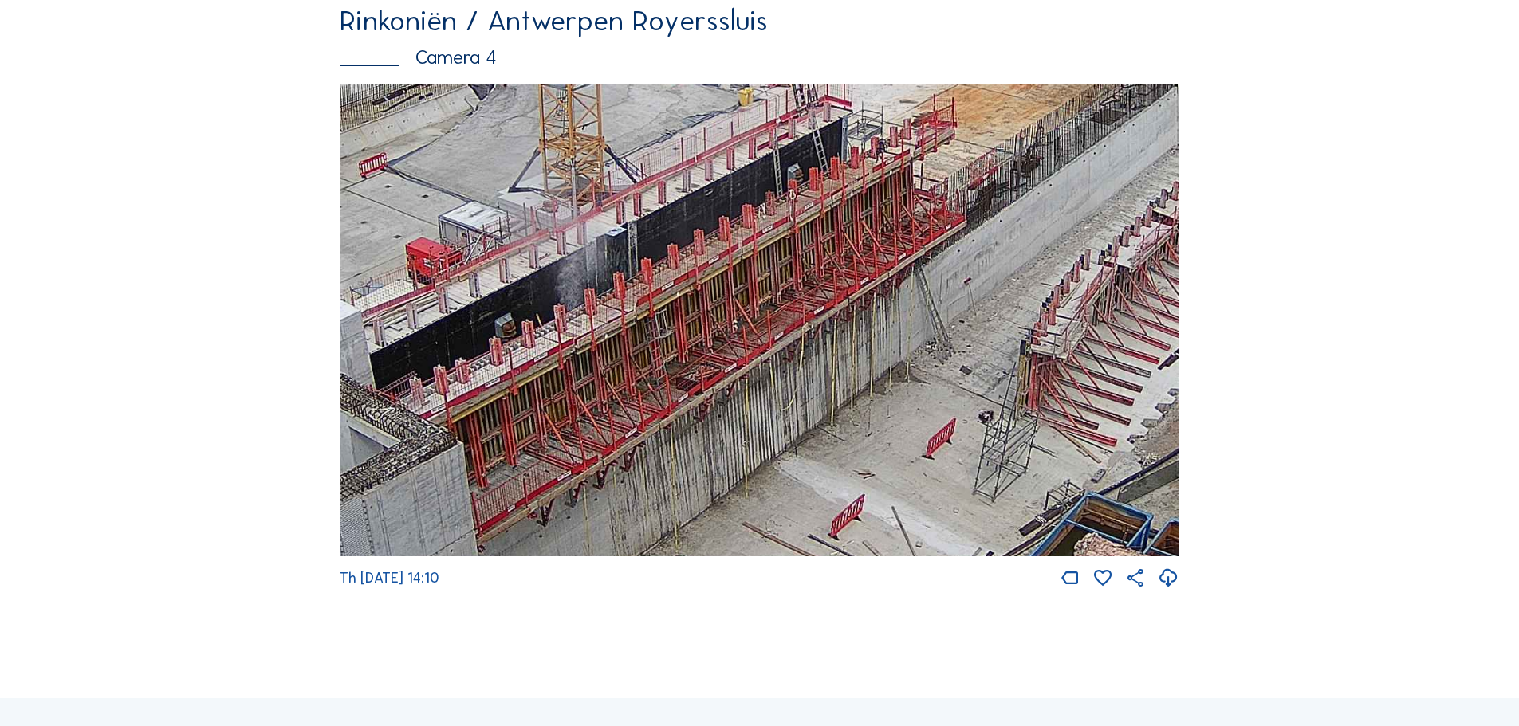
drag, startPoint x: 870, startPoint y: 306, endPoint x: 845, endPoint y: 375, distance: 73.6
click at [842, 397] on img at bounding box center [759, 320] width 839 height 473
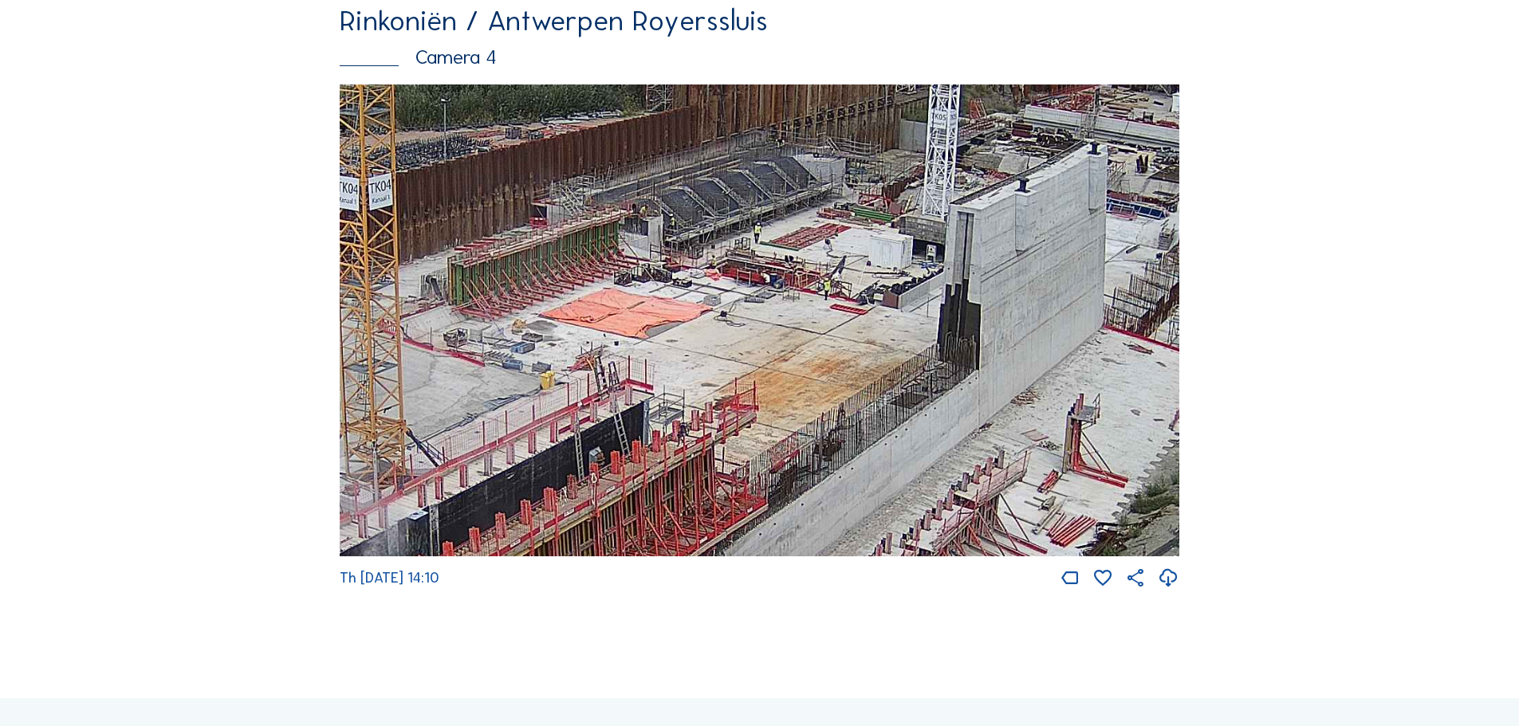
drag, startPoint x: 1102, startPoint y: 277, endPoint x: 912, endPoint y: 538, distance: 322.9
click at [912, 538] on img at bounding box center [759, 320] width 839 height 473
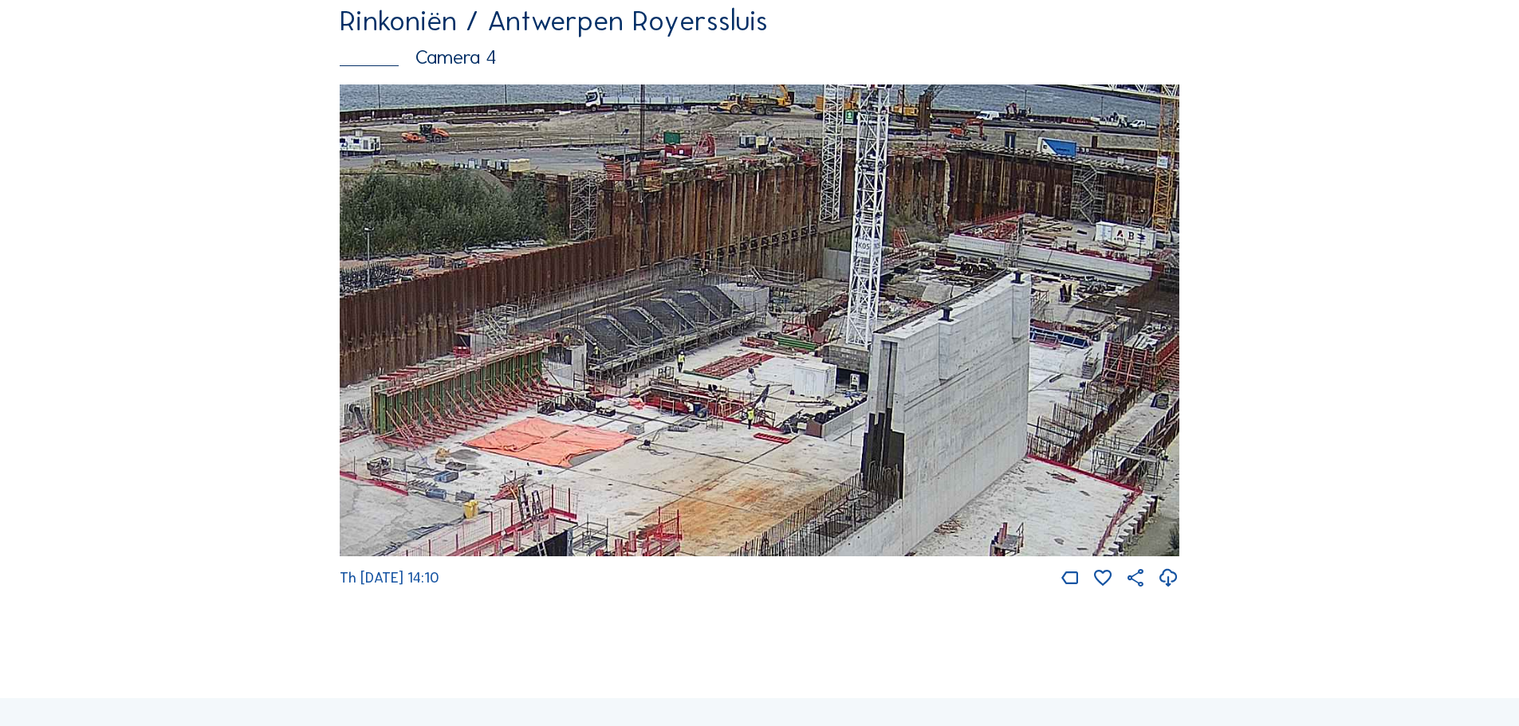
drag, startPoint x: 999, startPoint y: 249, endPoint x: 925, endPoint y: 375, distance: 145.1
click at [923, 377] on img at bounding box center [759, 320] width 839 height 473
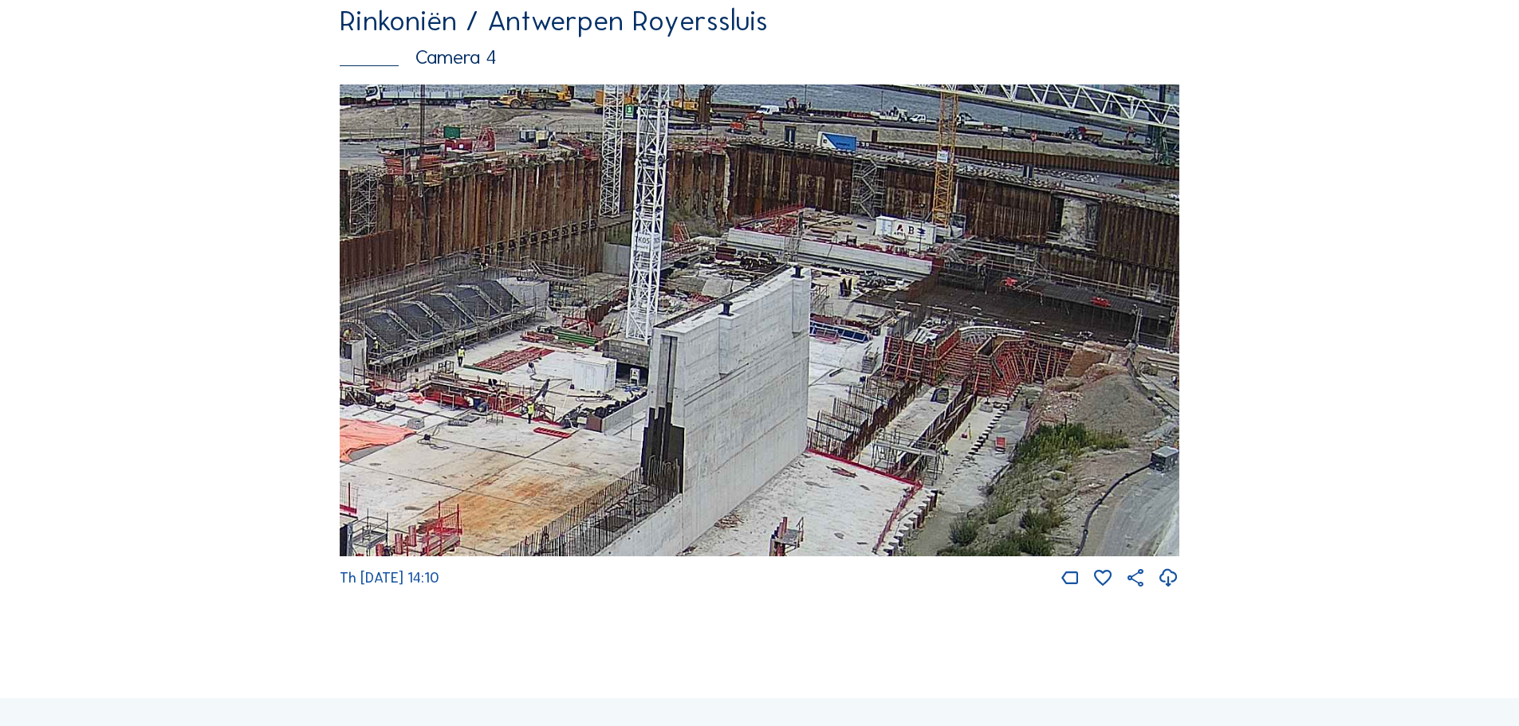
drag, startPoint x: 1148, startPoint y: 389, endPoint x: 929, endPoint y: 383, distance: 218.5
click at [929, 383] on img at bounding box center [759, 320] width 839 height 473
